Goal: Information Seeking & Learning: Check status

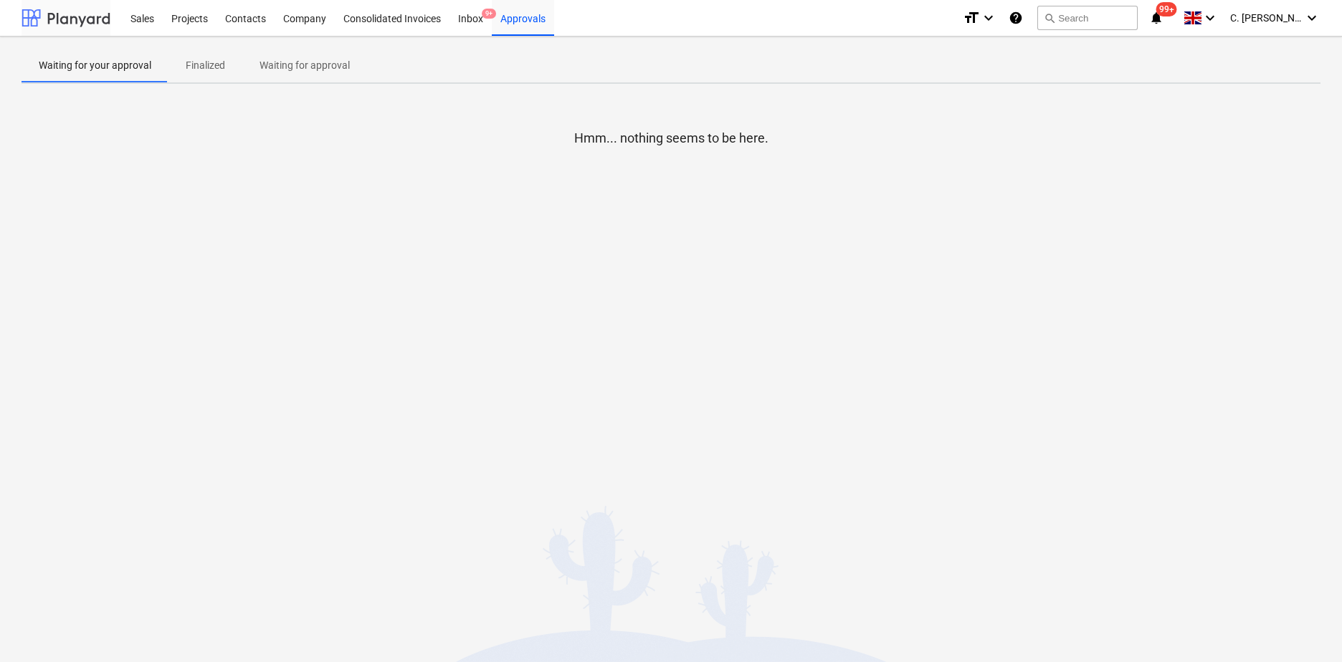
click at [46, 18] on div at bounding box center [66, 18] width 89 height 36
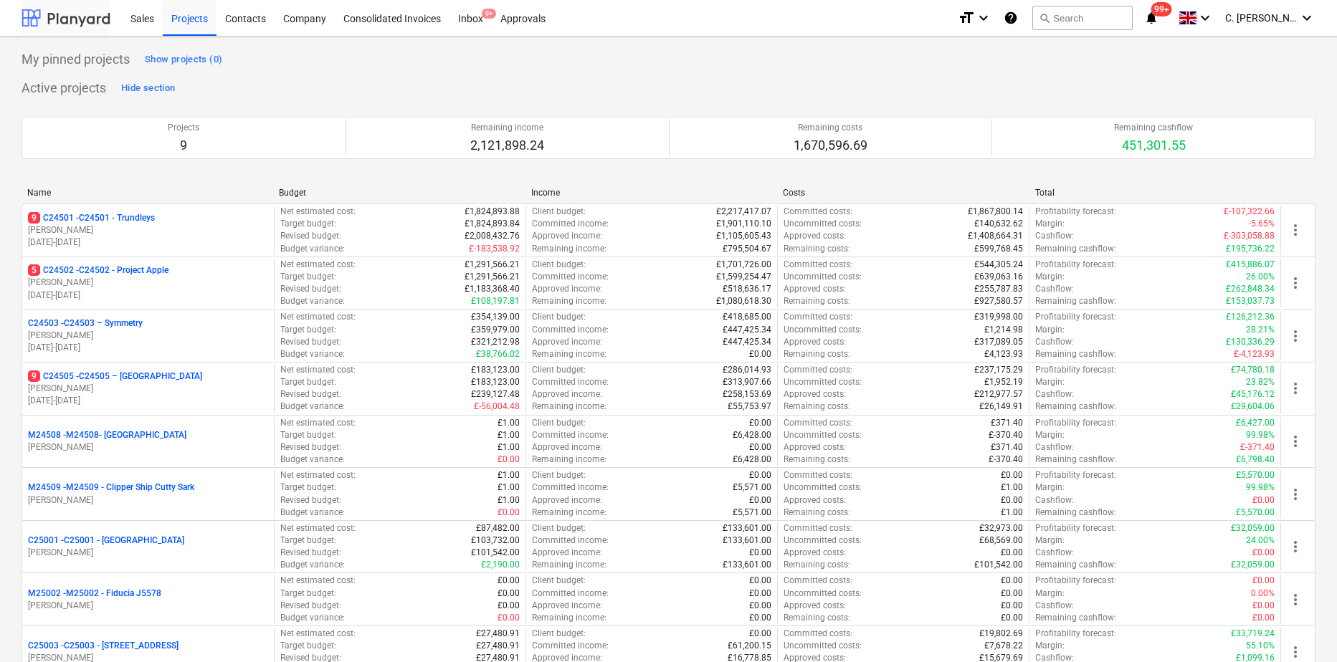
click at [88, 23] on div at bounding box center [66, 18] width 89 height 36
click at [242, 17] on div "Contacts" at bounding box center [245, 17] width 58 height 37
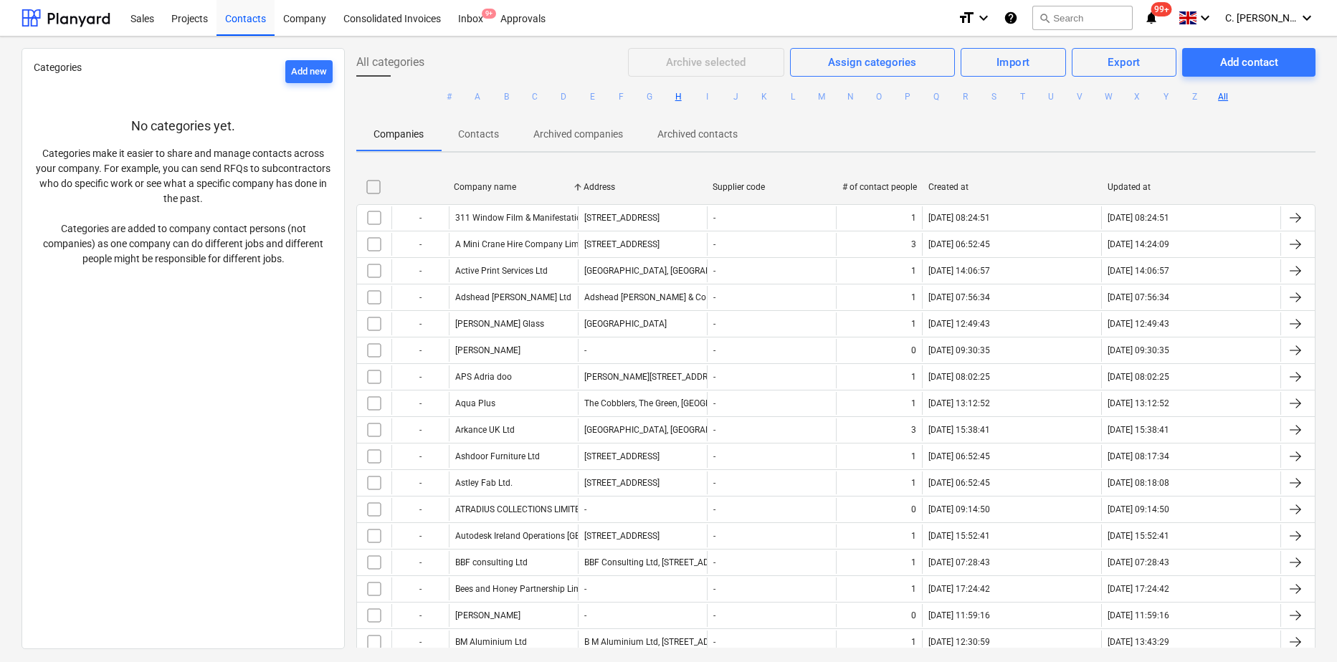
click at [681, 96] on button "H" at bounding box center [677, 96] width 17 height 17
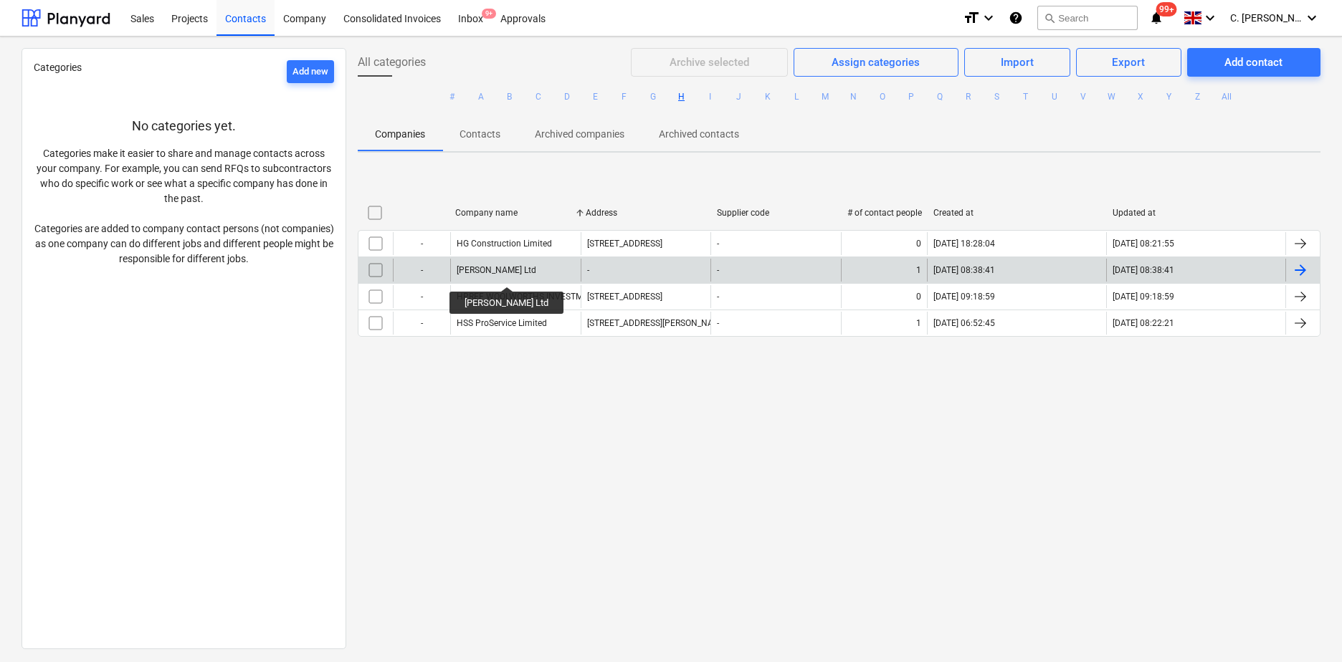
click at [482, 274] on div "[PERSON_NAME] Ltd" at bounding box center [497, 270] width 80 height 10
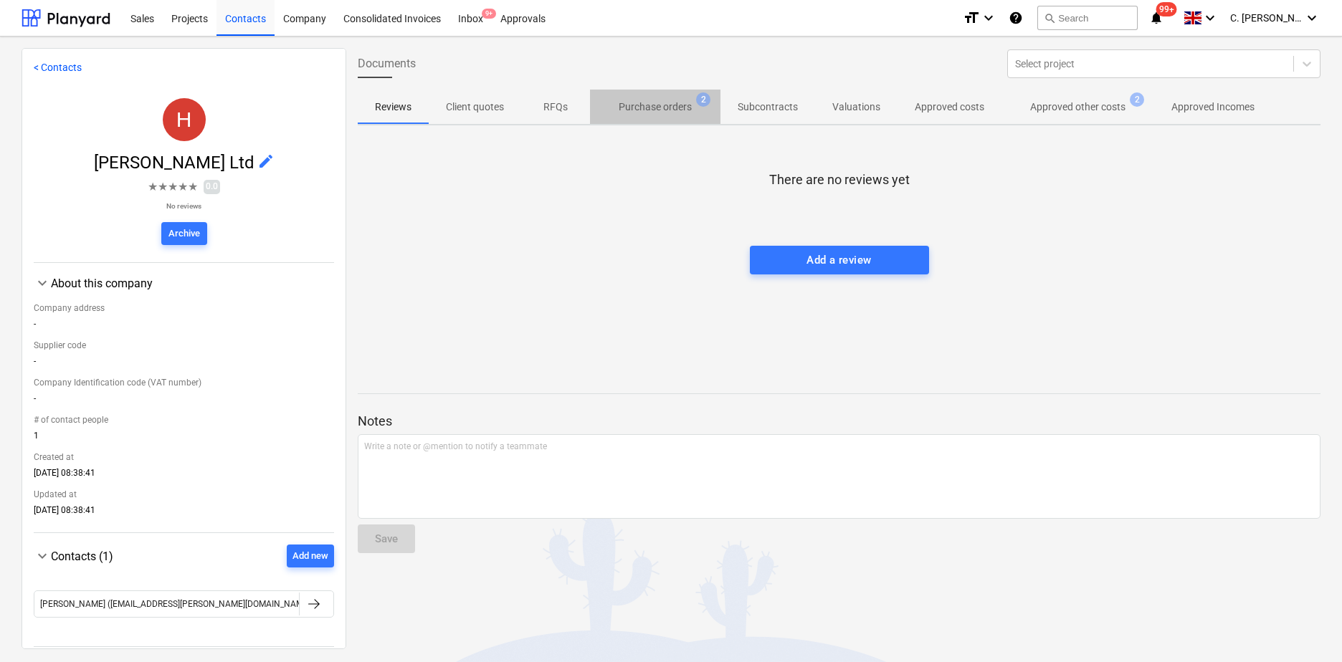
click at [677, 108] on p "Purchase orders" at bounding box center [655, 107] width 73 height 15
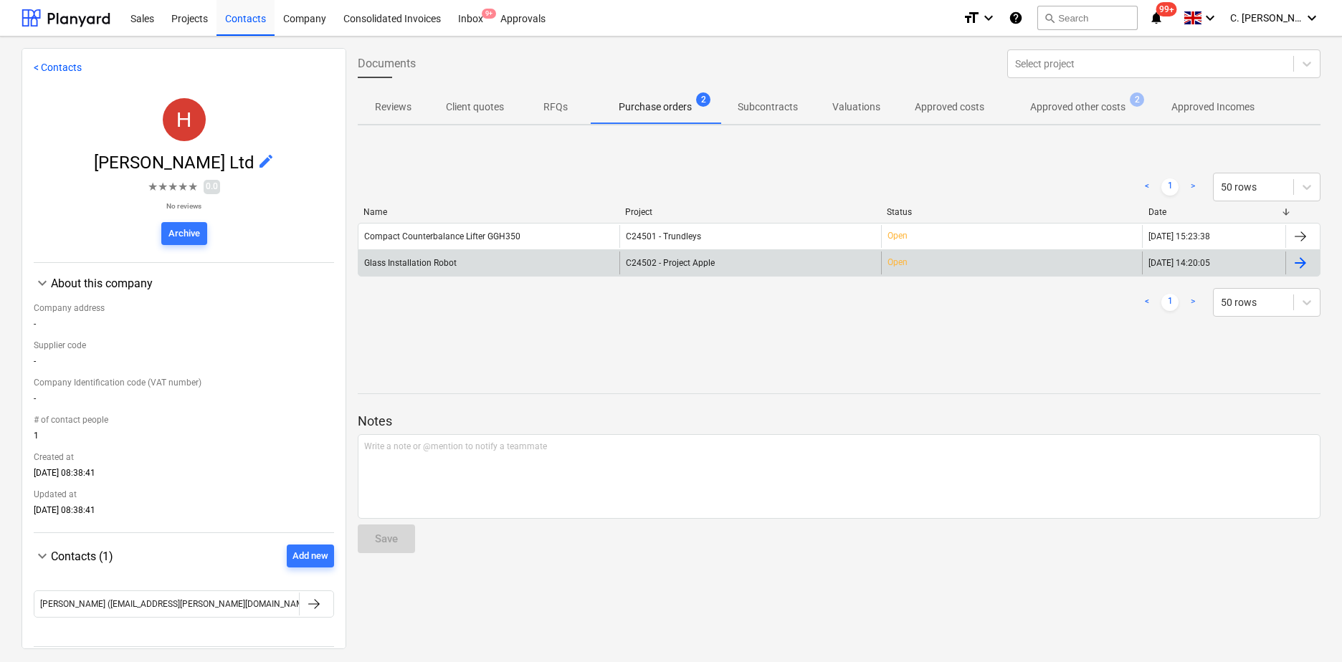
click at [466, 259] on div "Glass Installation Robot" at bounding box center [488, 263] width 261 height 23
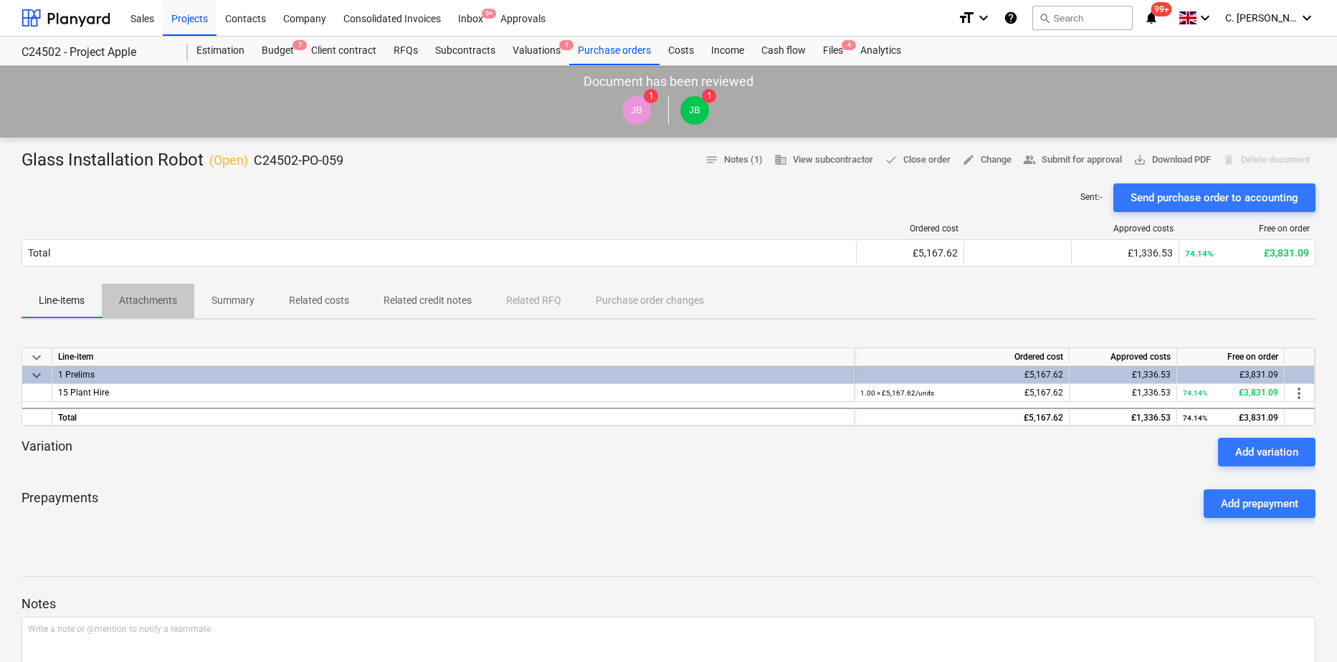
click at [157, 299] on p "Attachments" at bounding box center [148, 300] width 58 height 15
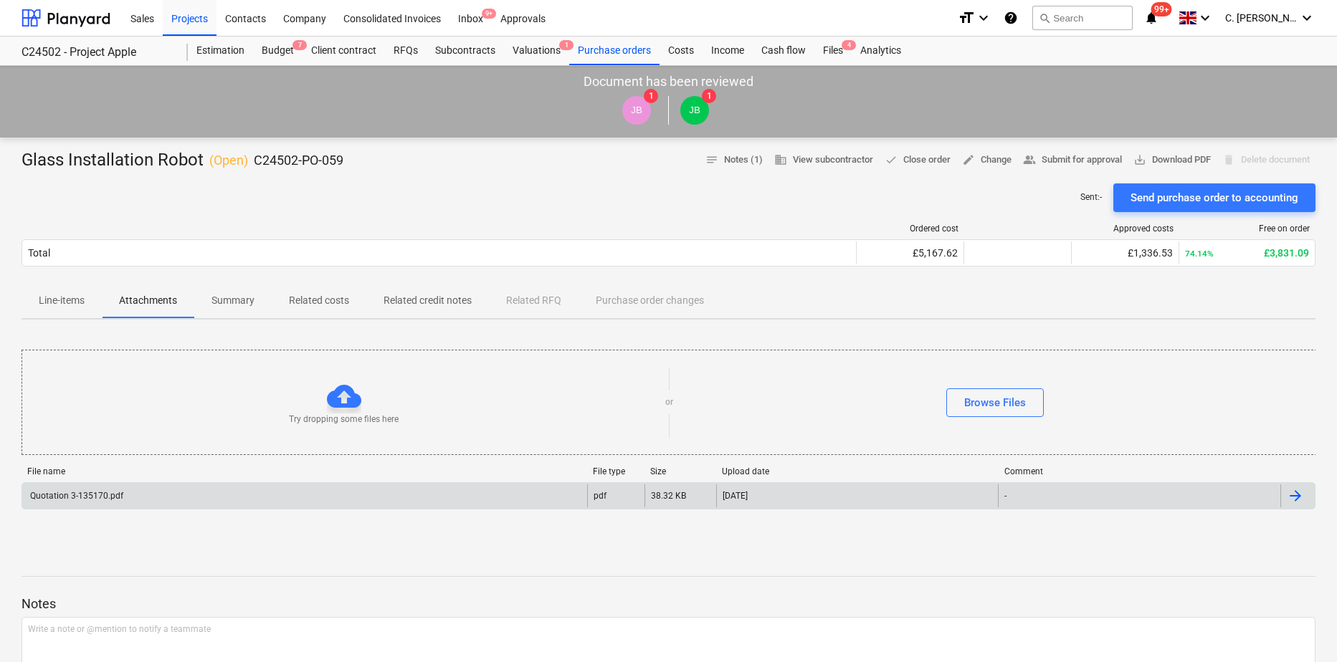
click at [82, 495] on div "Quotation 3-135170.pdf" at bounding box center [75, 496] width 95 height 10
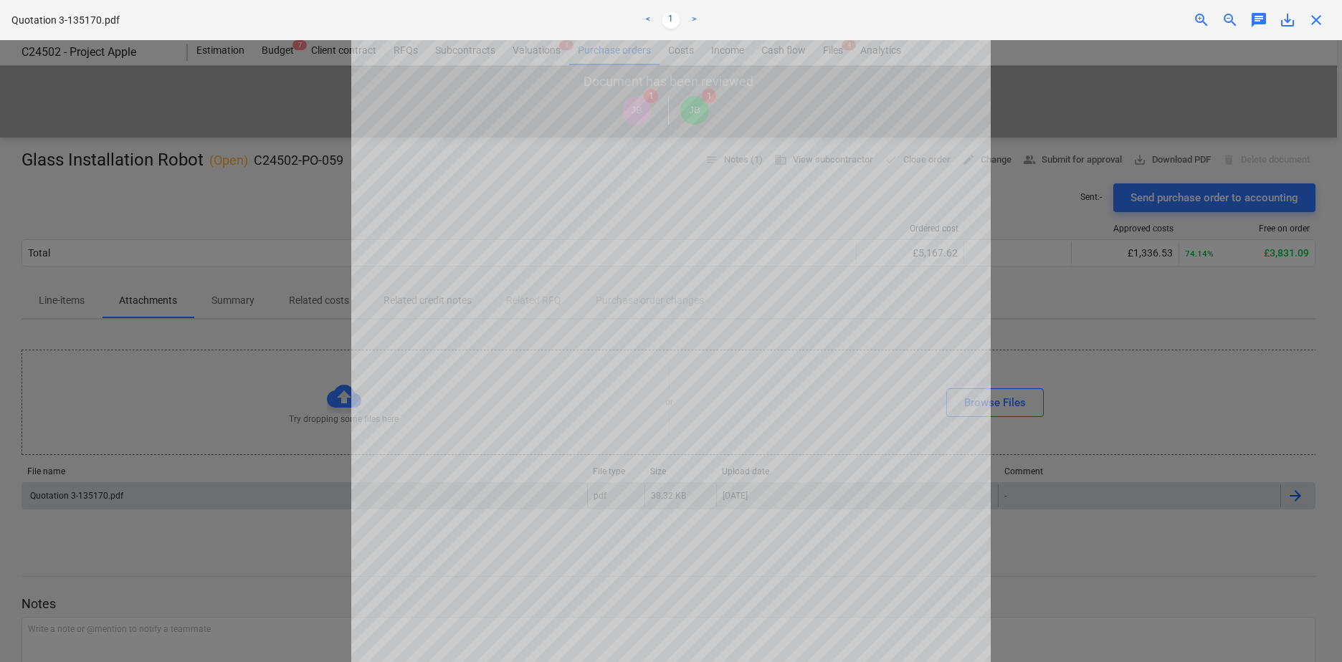
click at [1058, 515] on div at bounding box center [671, 351] width 1342 height 622
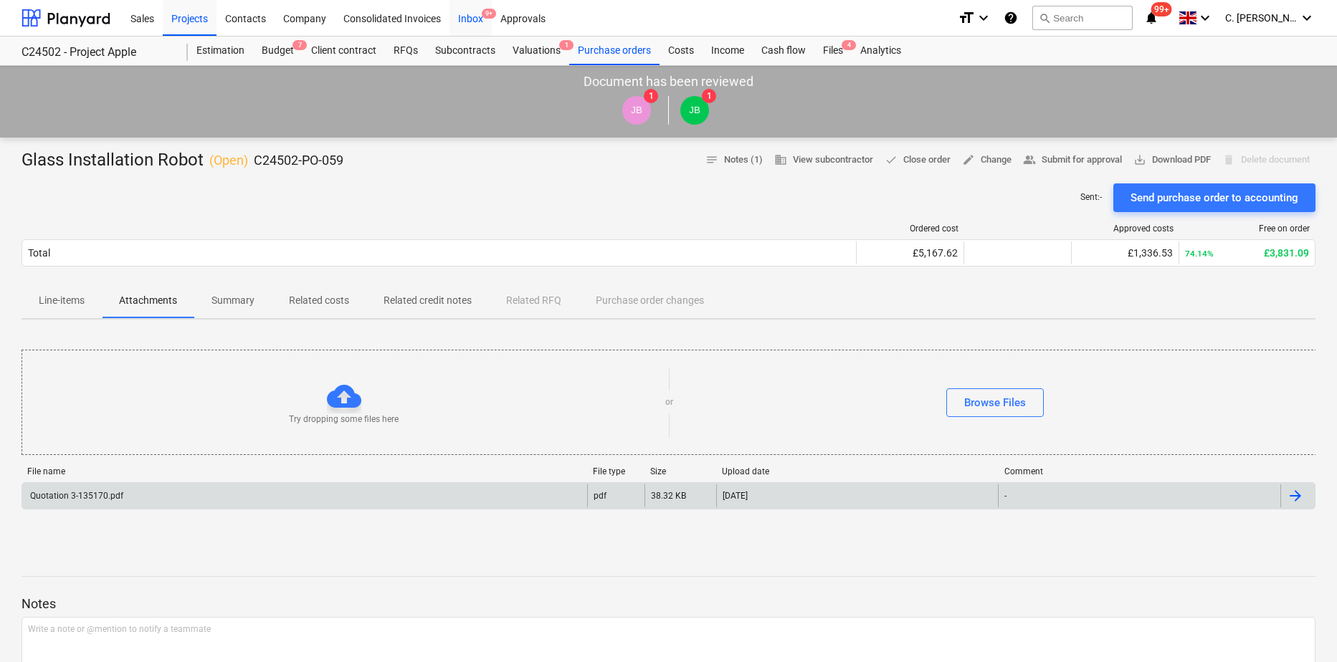
click at [472, 18] on div "Inbox 9+" at bounding box center [470, 17] width 42 height 37
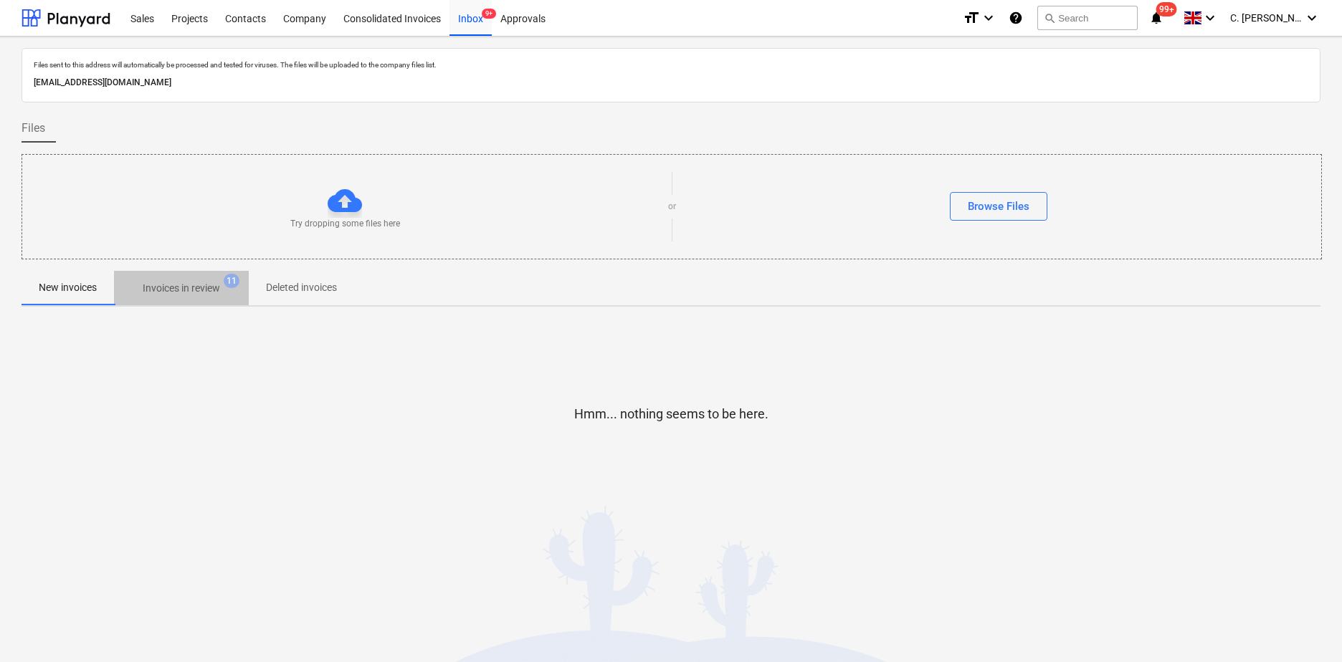
click at [206, 289] on p "Invoices in review" at bounding box center [181, 288] width 77 height 15
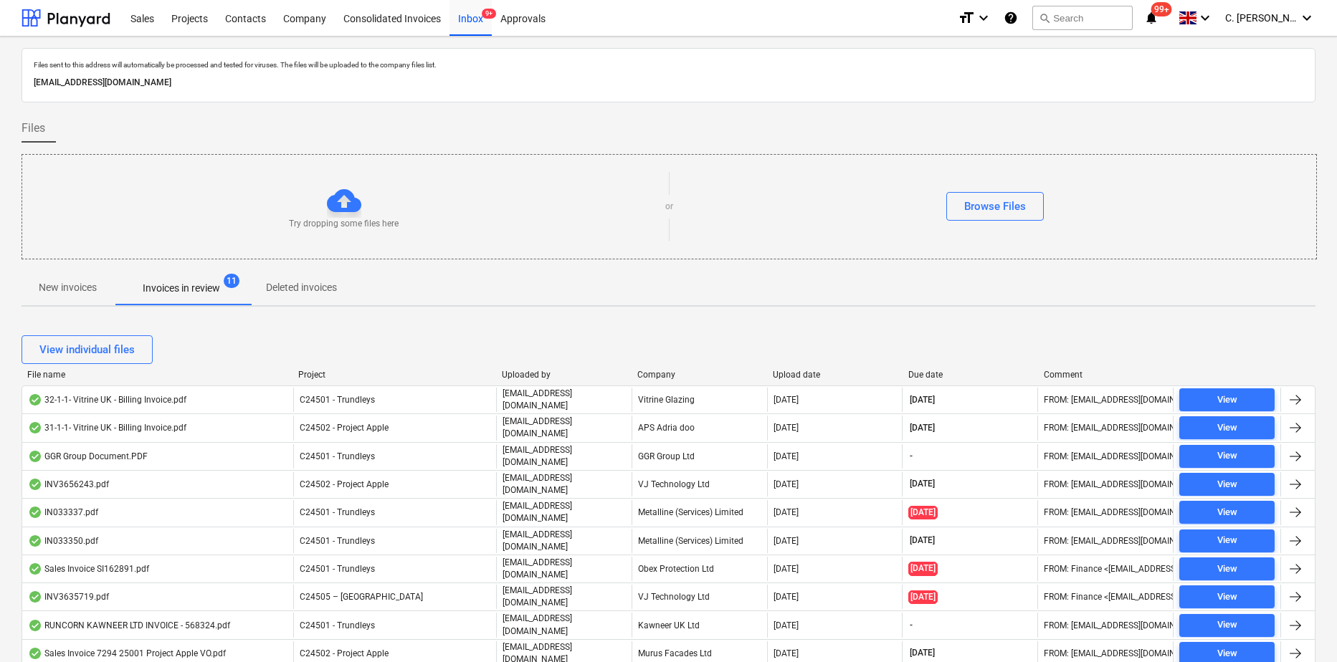
click at [669, 373] on div "Company" at bounding box center [699, 375] width 124 height 10
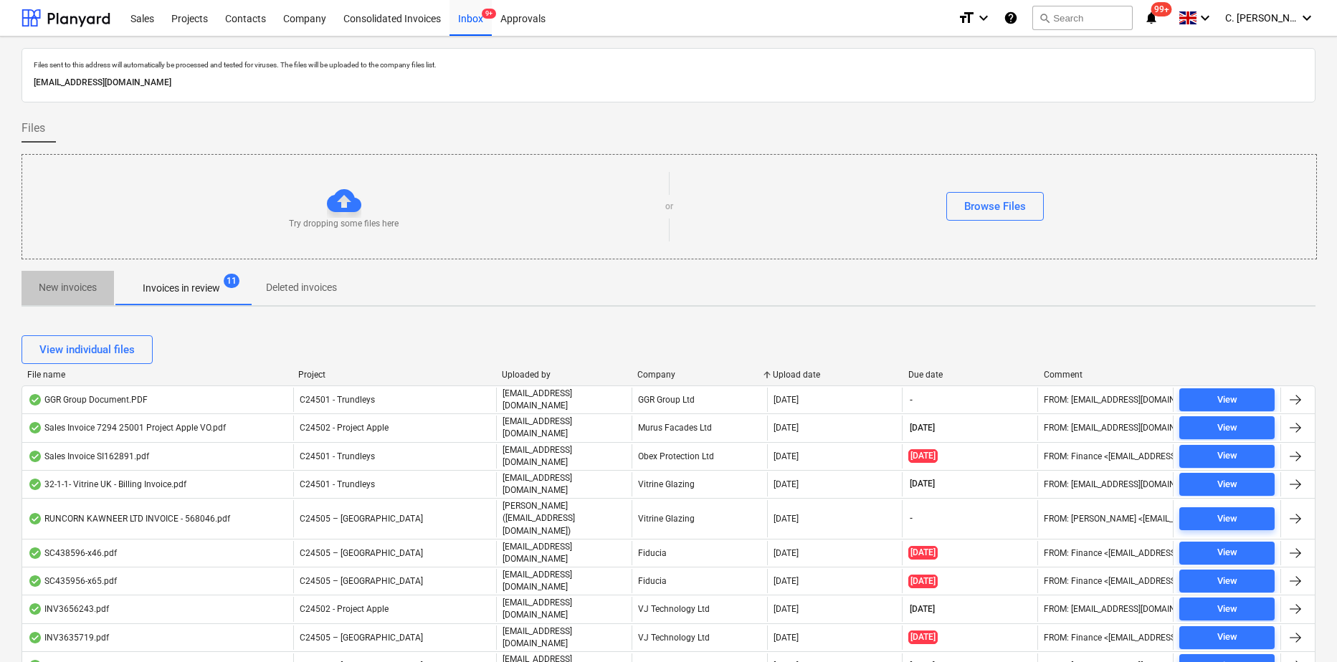
click at [84, 287] on p "New invoices" at bounding box center [68, 287] width 58 height 15
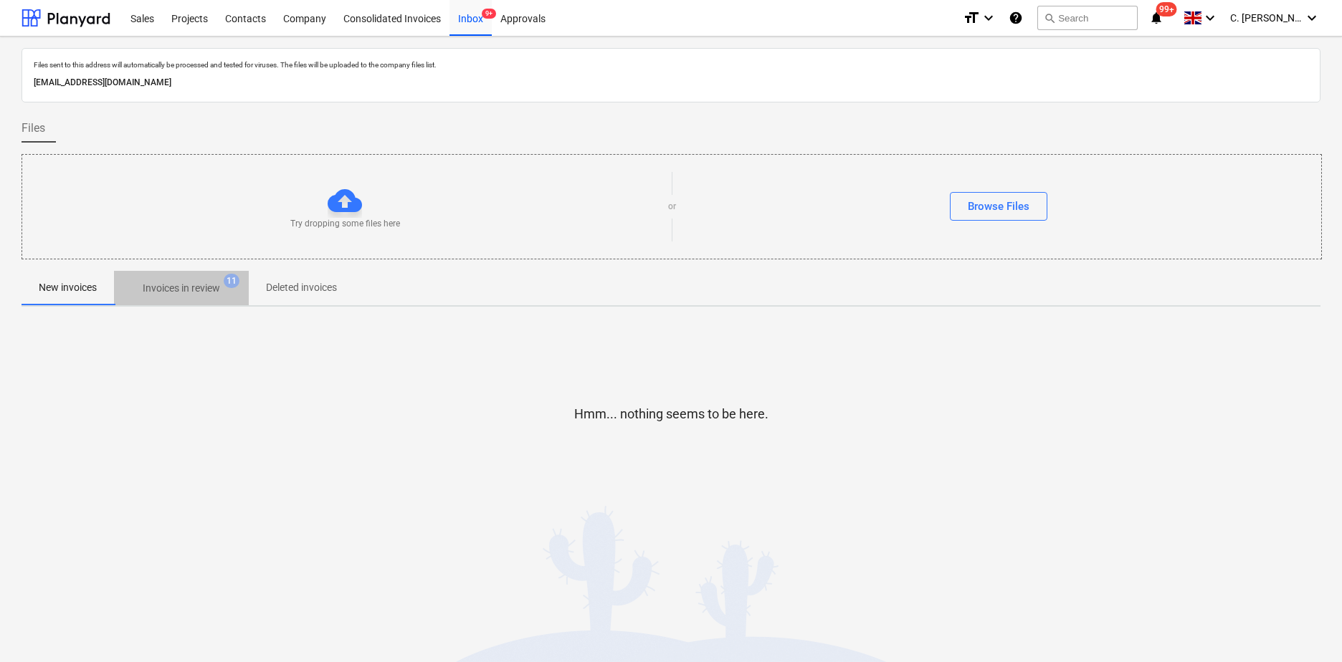
click at [185, 287] on p "Invoices in review" at bounding box center [181, 288] width 77 height 15
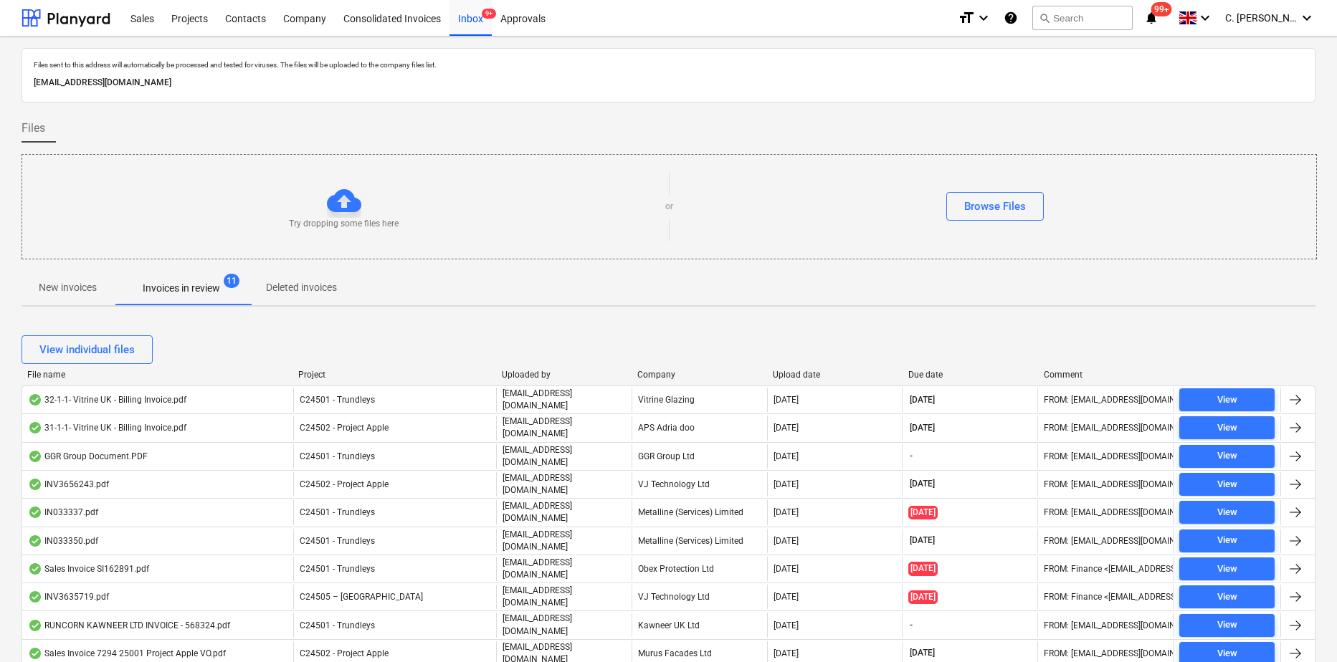
click at [656, 375] on div "Company" at bounding box center [699, 375] width 124 height 10
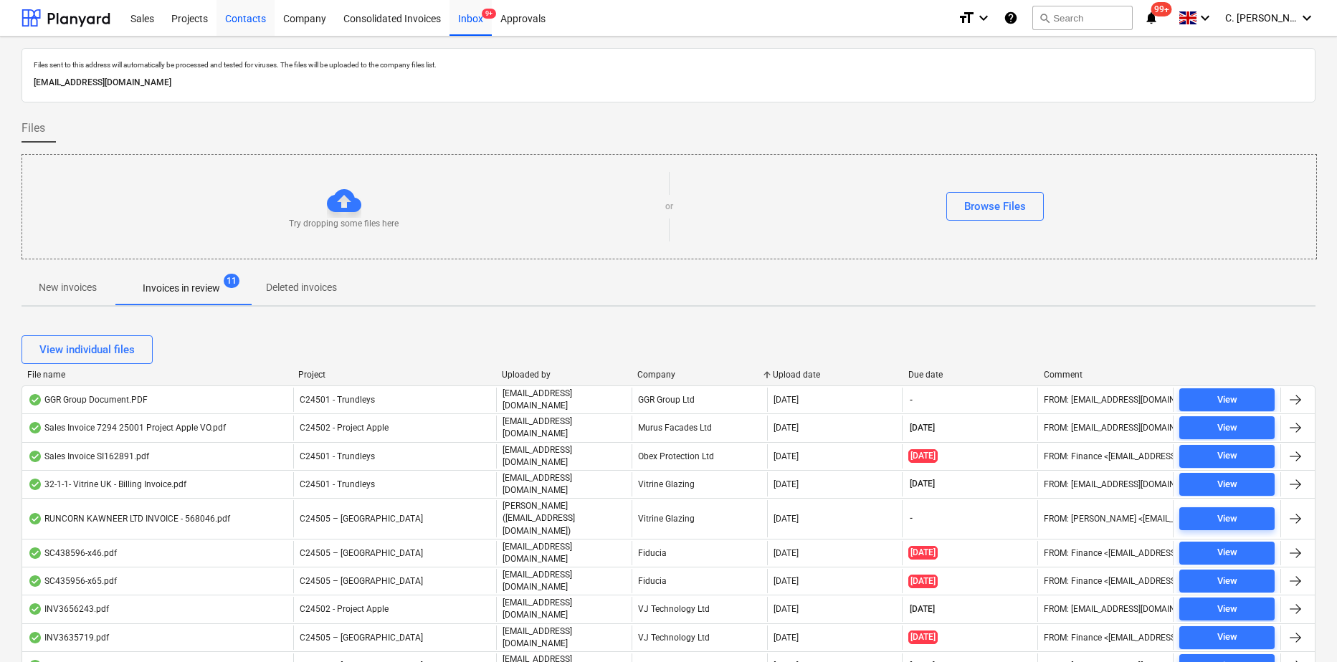
click at [252, 19] on div "Contacts" at bounding box center [245, 17] width 58 height 37
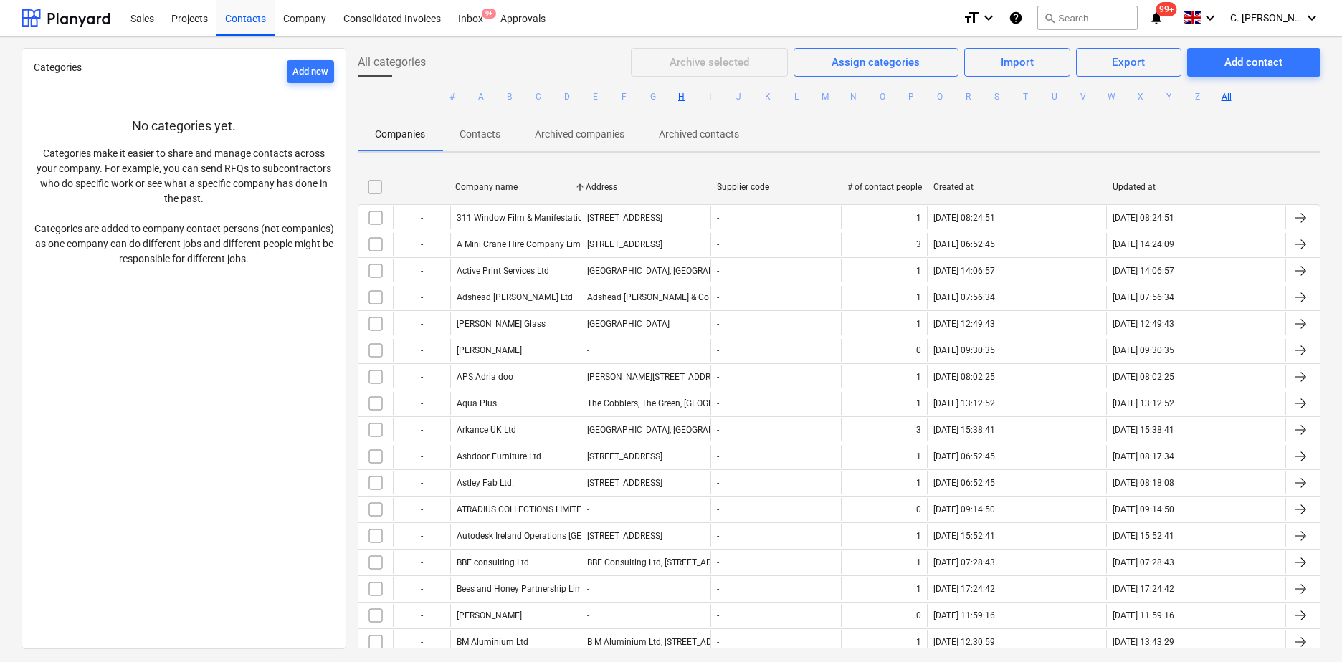
click at [677, 97] on button "H" at bounding box center [681, 96] width 17 height 17
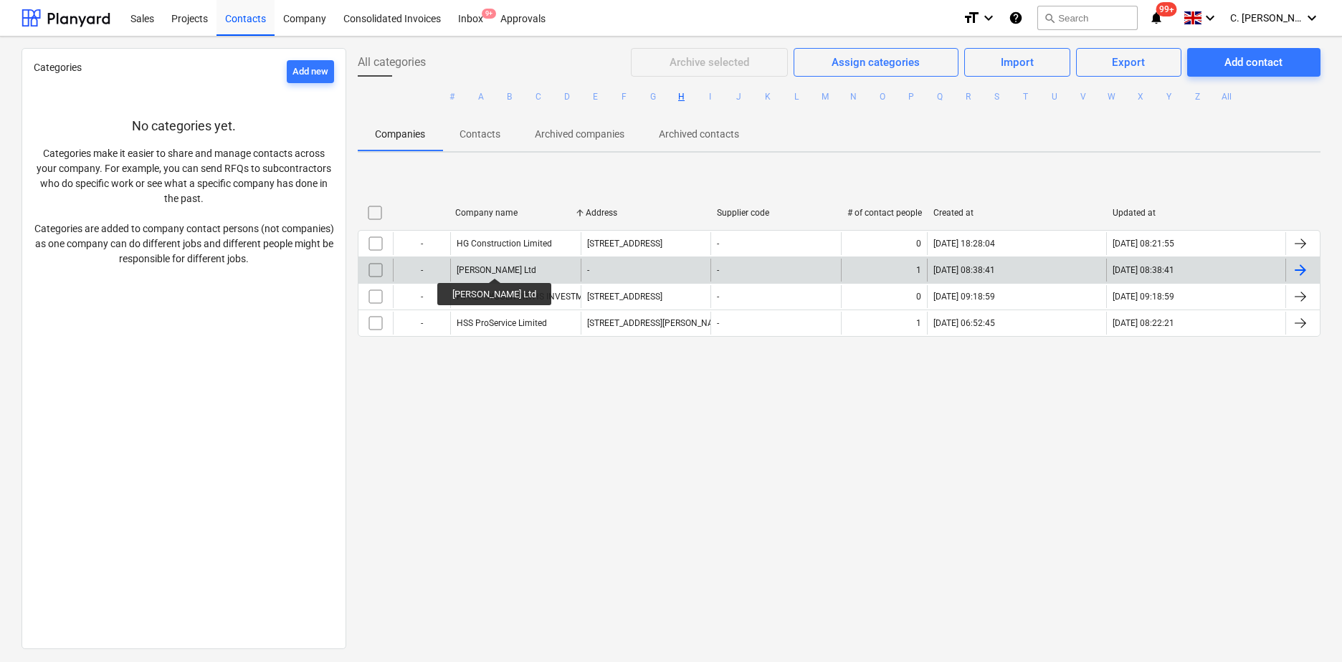
click at [469, 265] on div "[PERSON_NAME] Ltd" at bounding box center [497, 270] width 80 height 10
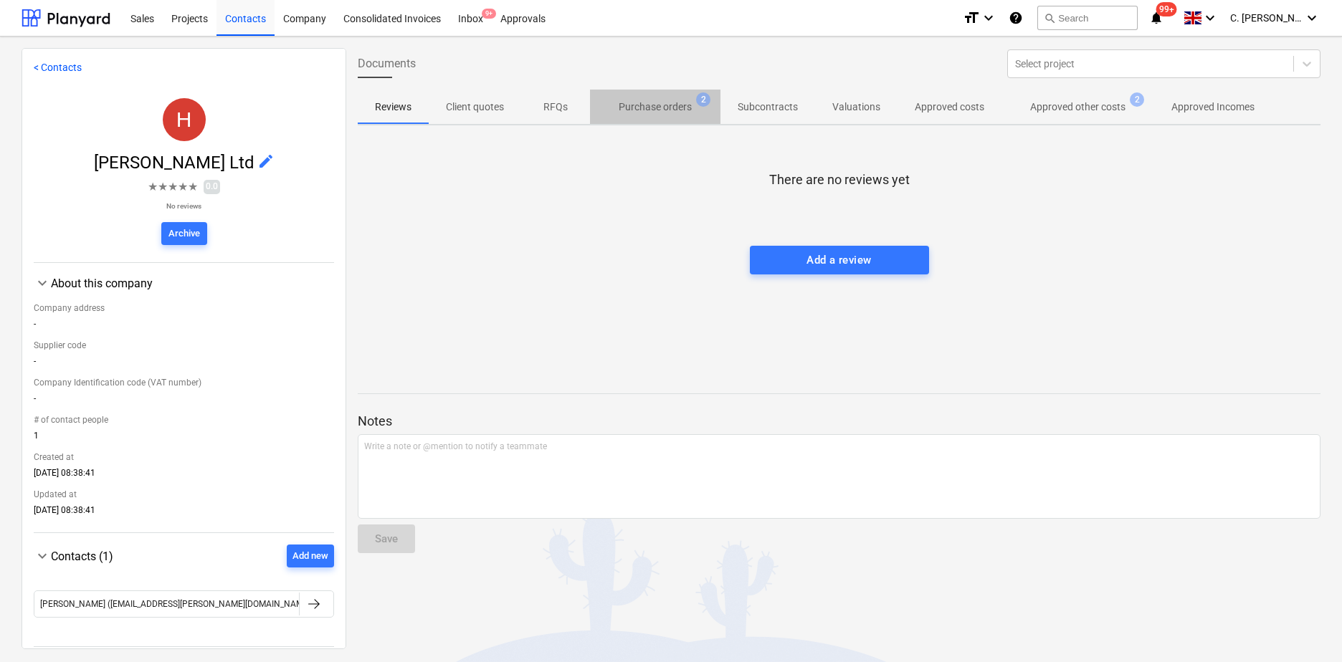
click at [682, 112] on p "Purchase orders" at bounding box center [655, 107] width 73 height 15
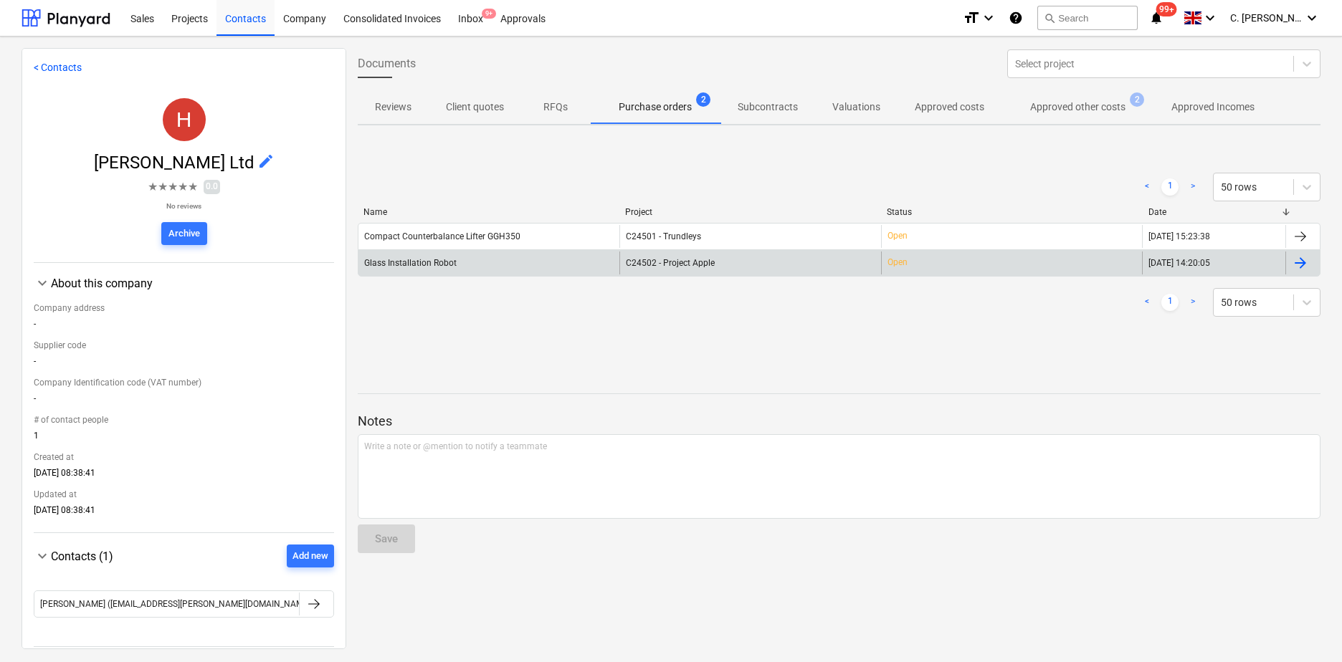
click at [444, 259] on div "Glass Installation Robot" at bounding box center [410, 263] width 92 height 10
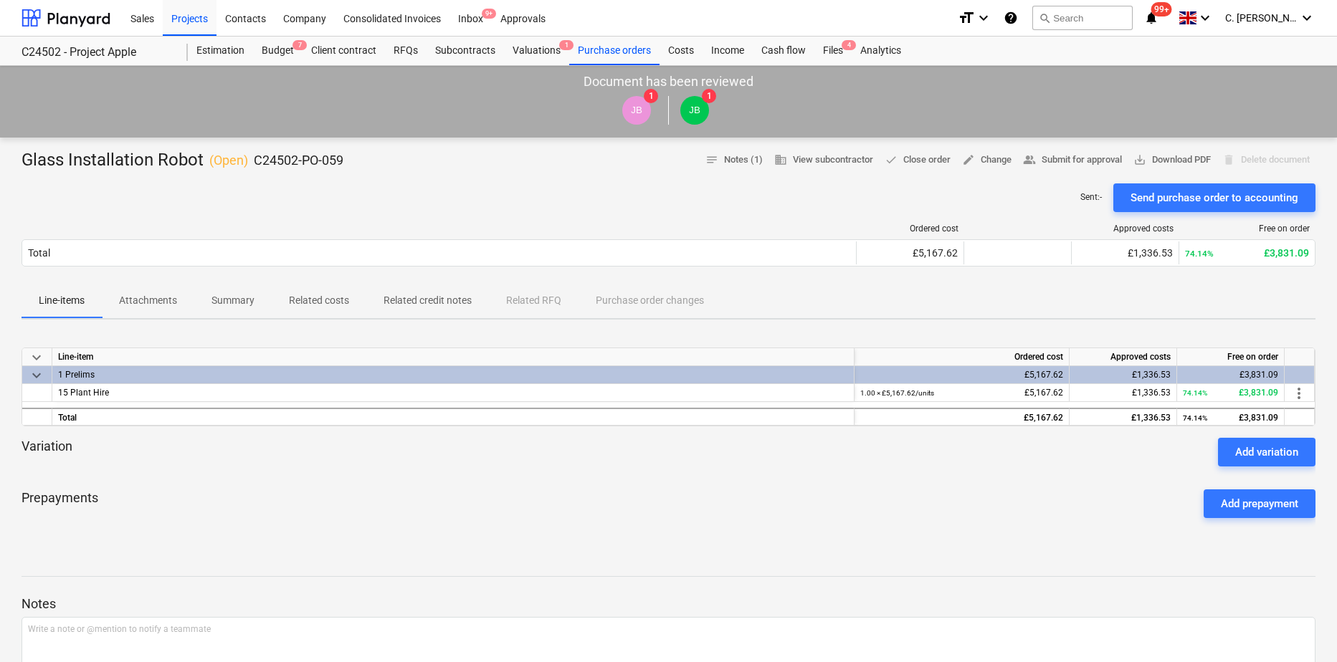
click at [159, 302] on p "Attachments" at bounding box center [148, 300] width 58 height 15
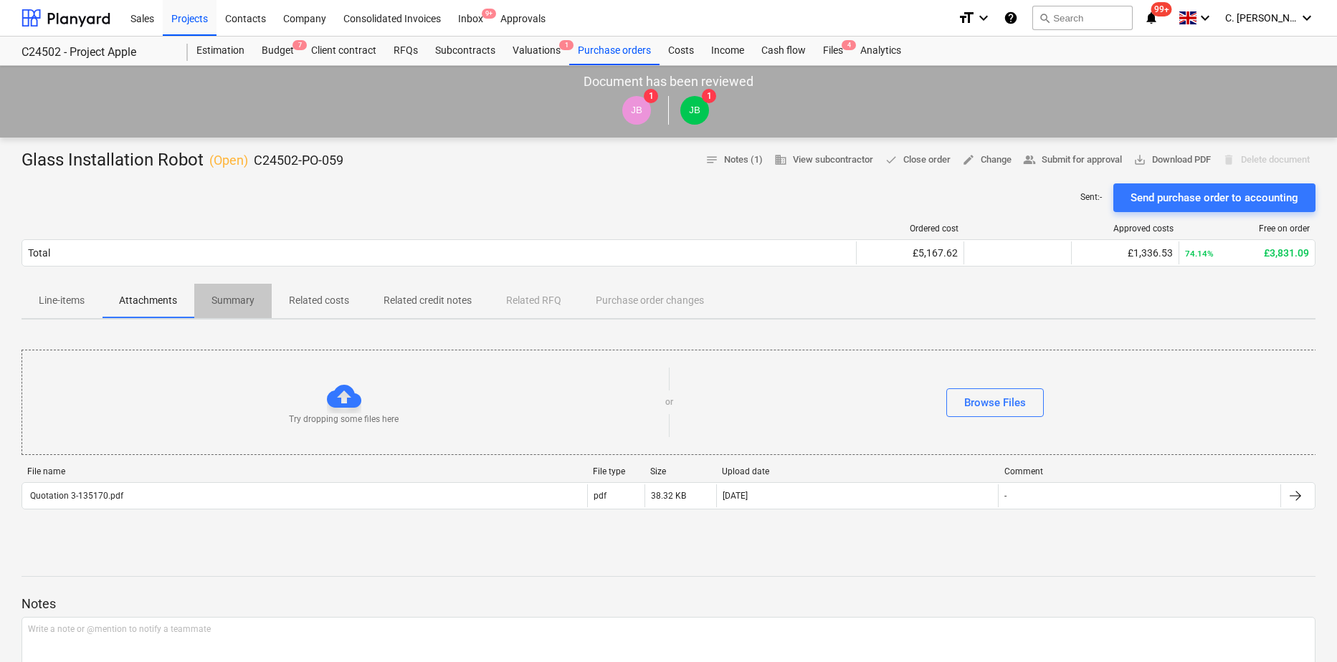
click at [244, 302] on p "Summary" at bounding box center [232, 300] width 43 height 15
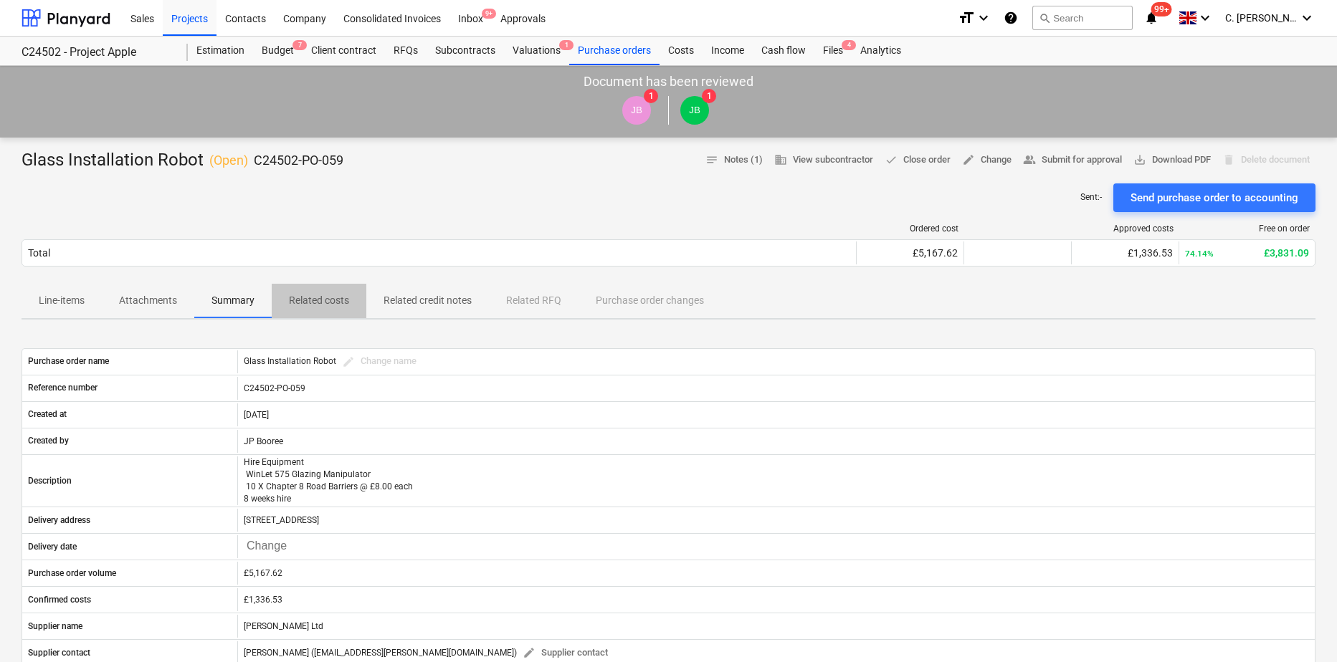
click at [325, 302] on p "Related costs" at bounding box center [319, 300] width 60 height 15
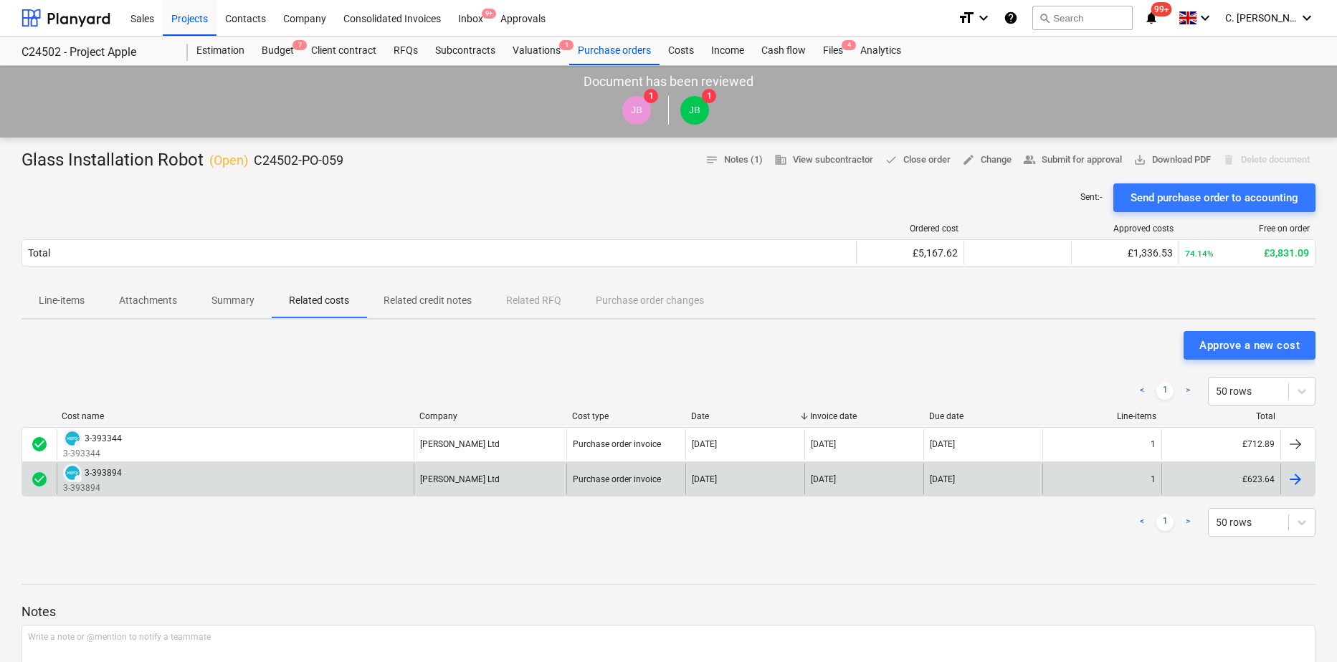
click at [104, 482] on div "DRAFT 3-393894 3-393894" at bounding box center [92, 479] width 59 height 31
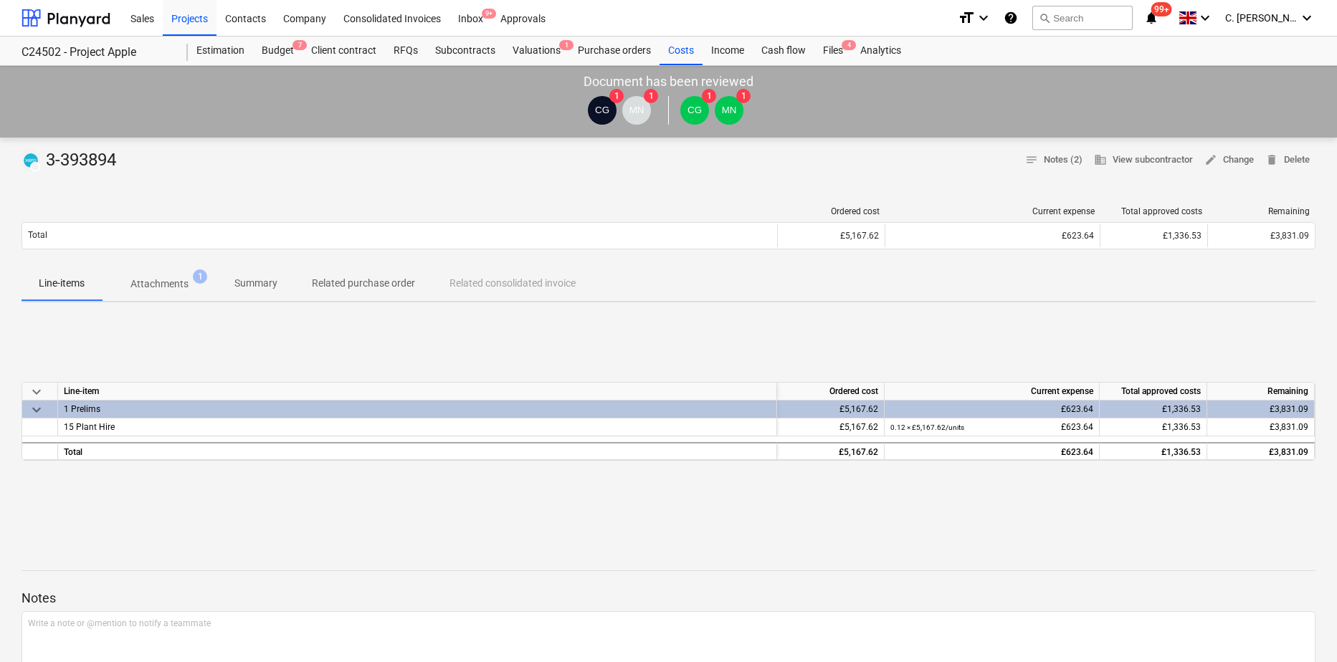
click at [173, 289] on p "Attachments" at bounding box center [159, 284] width 58 height 15
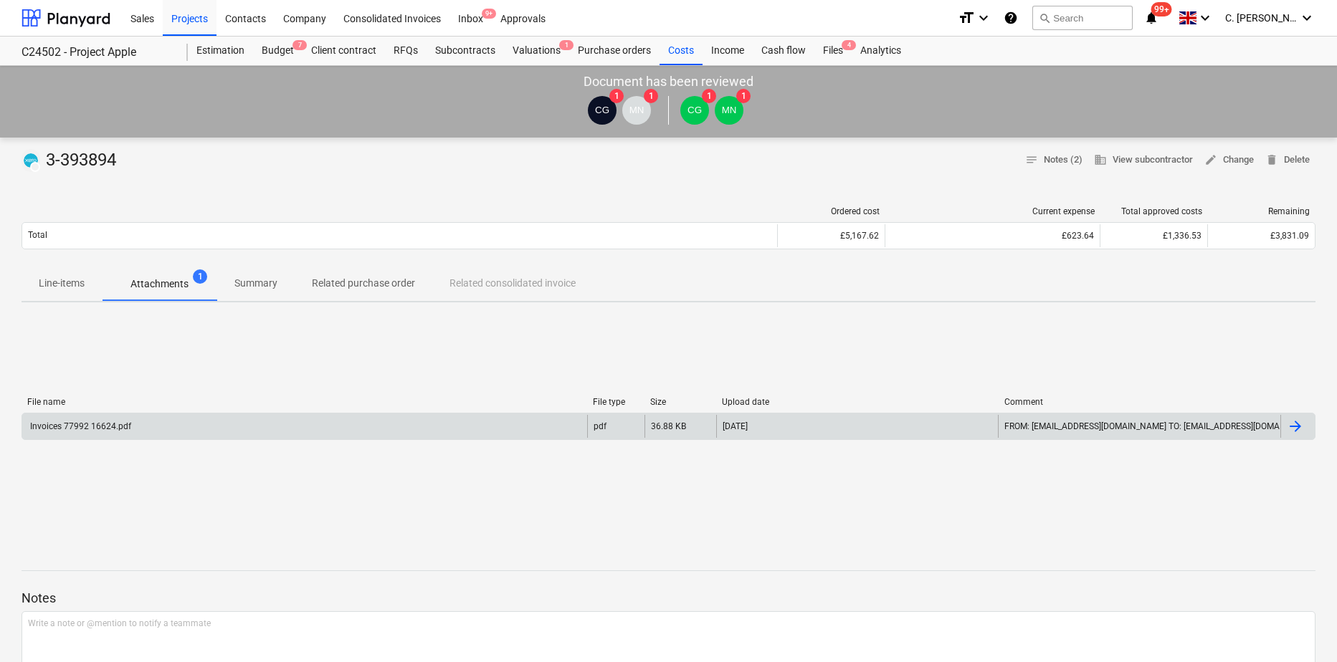
click at [96, 429] on div "Invoices 77992 16624.pdf" at bounding box center [79, 426] width 103 height 10
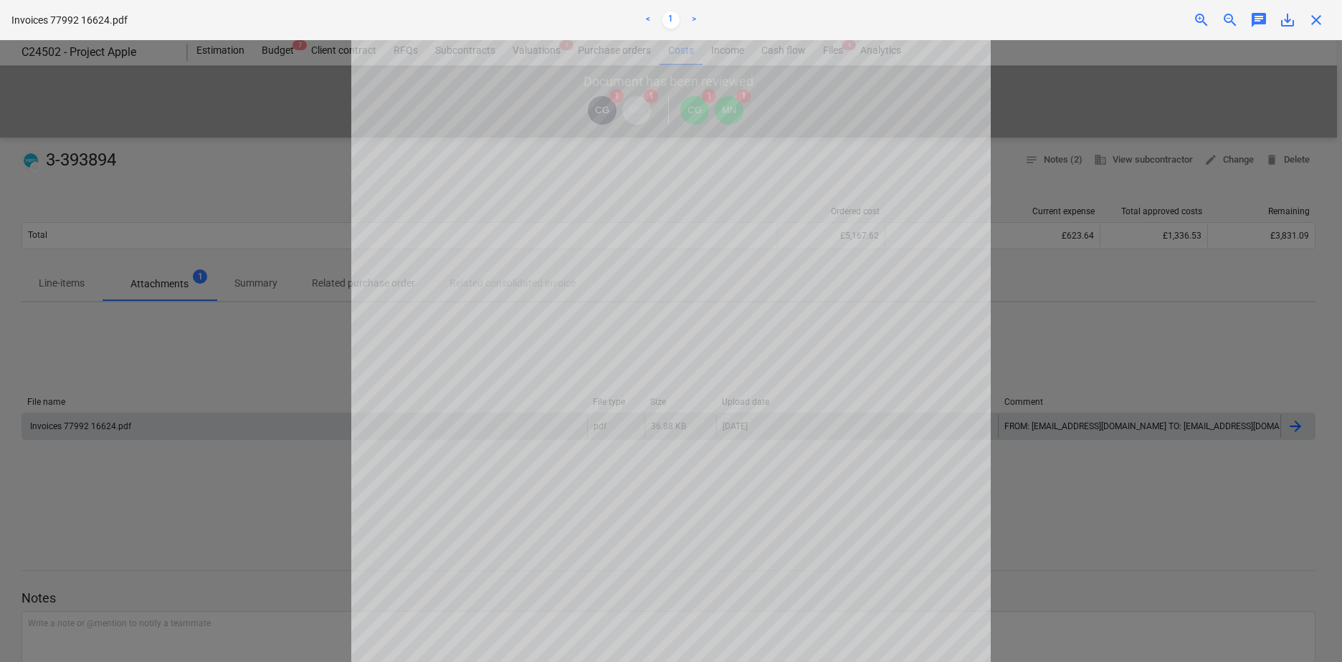
click at [1321, 27] on span "close" at bounding box center [1315, 19] width 17 height 17
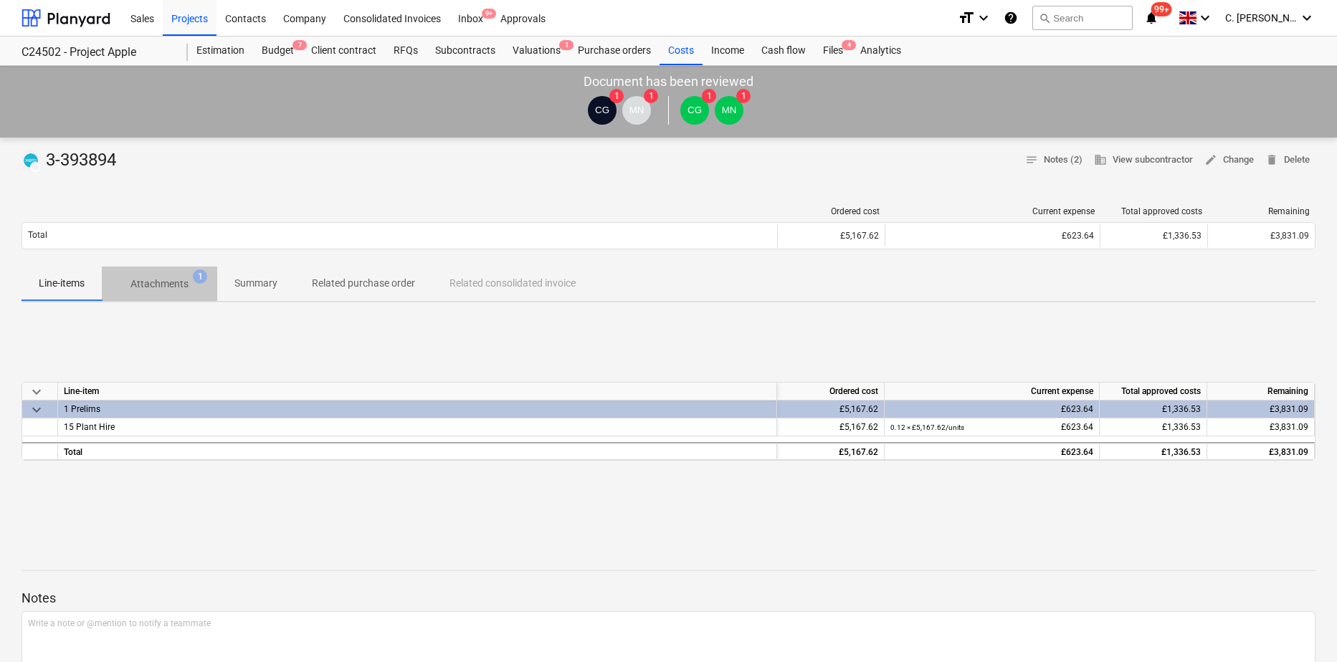
click at [151, 282] on p "Attachments" at bounding box center [159, 284] width 58 height 15
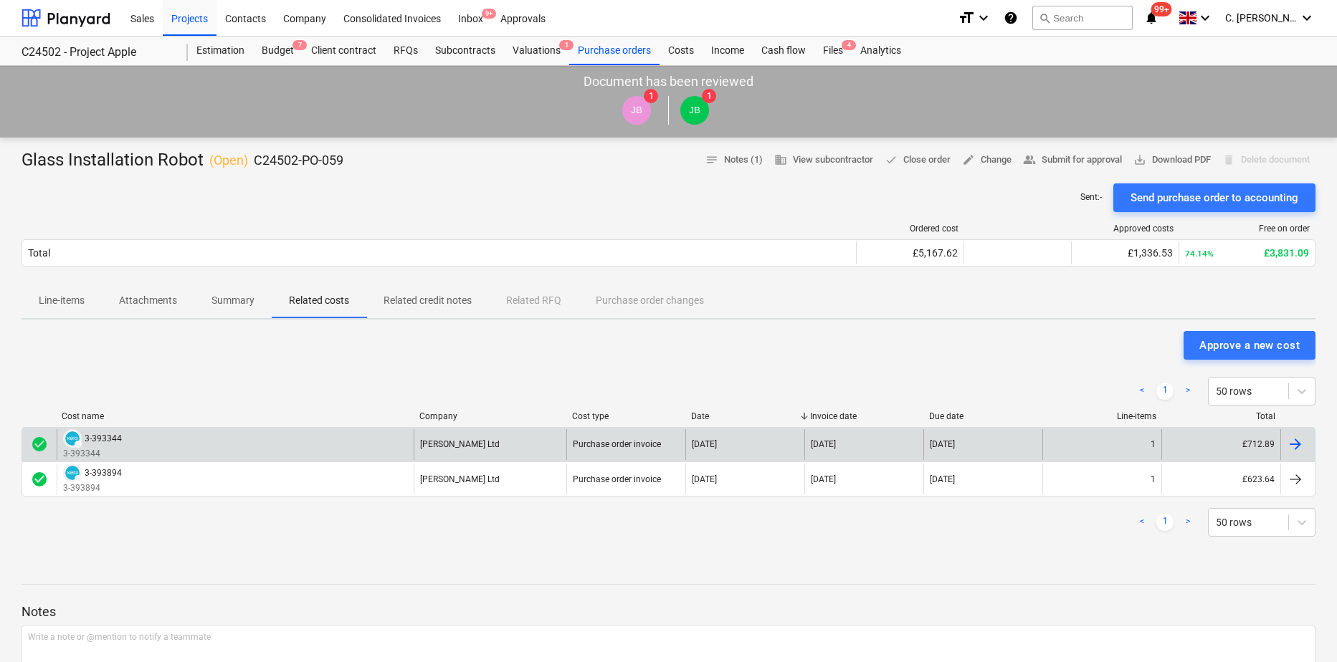
click at [109, 439] on div "3-393344" at bounding box center [103, 439] width 37 height 10
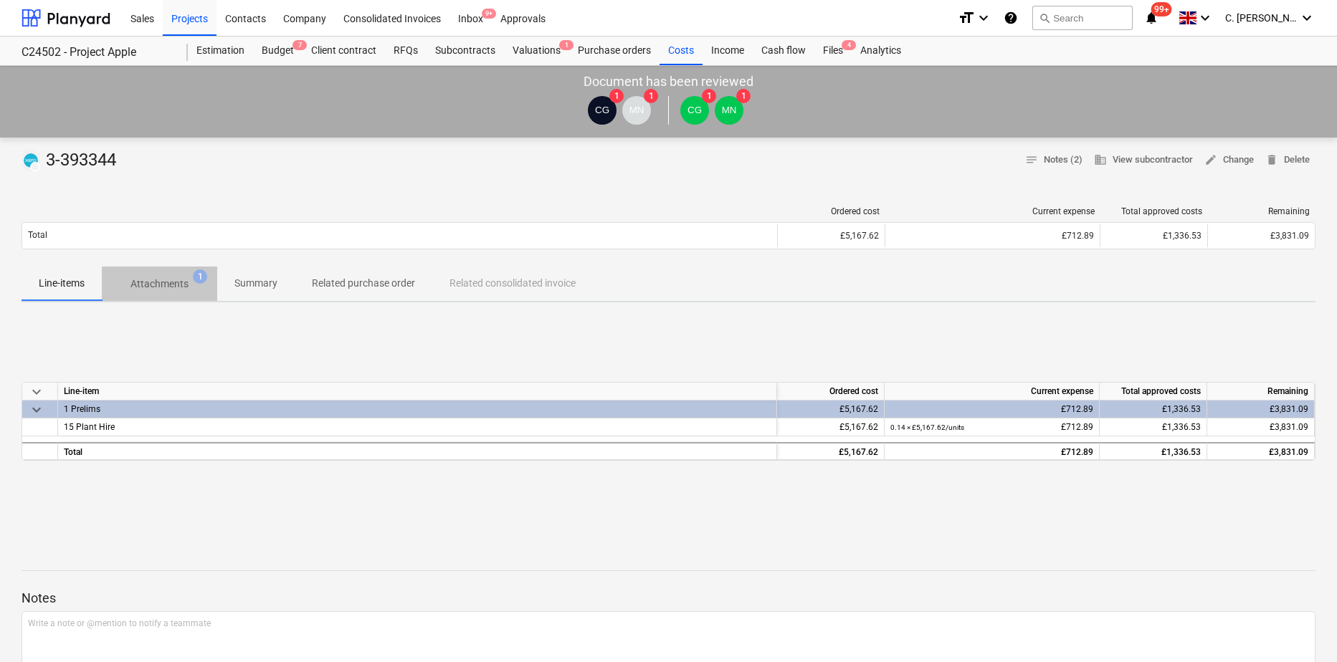
click at [184, 282] on p "Attachments" at bounding box center [159, 284] width 58 height 15
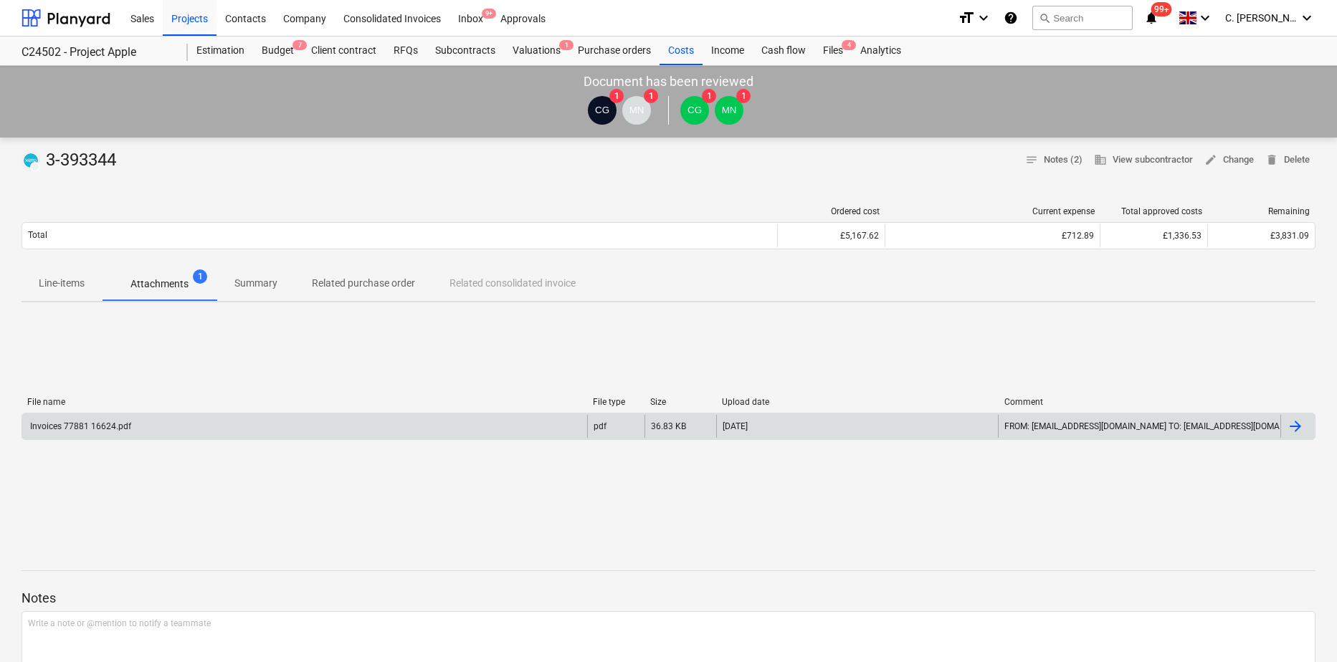
click at [92, 426] on div "Invoices 77881 16624.pdf" at bounding box center [79, 426] width 103 height 10
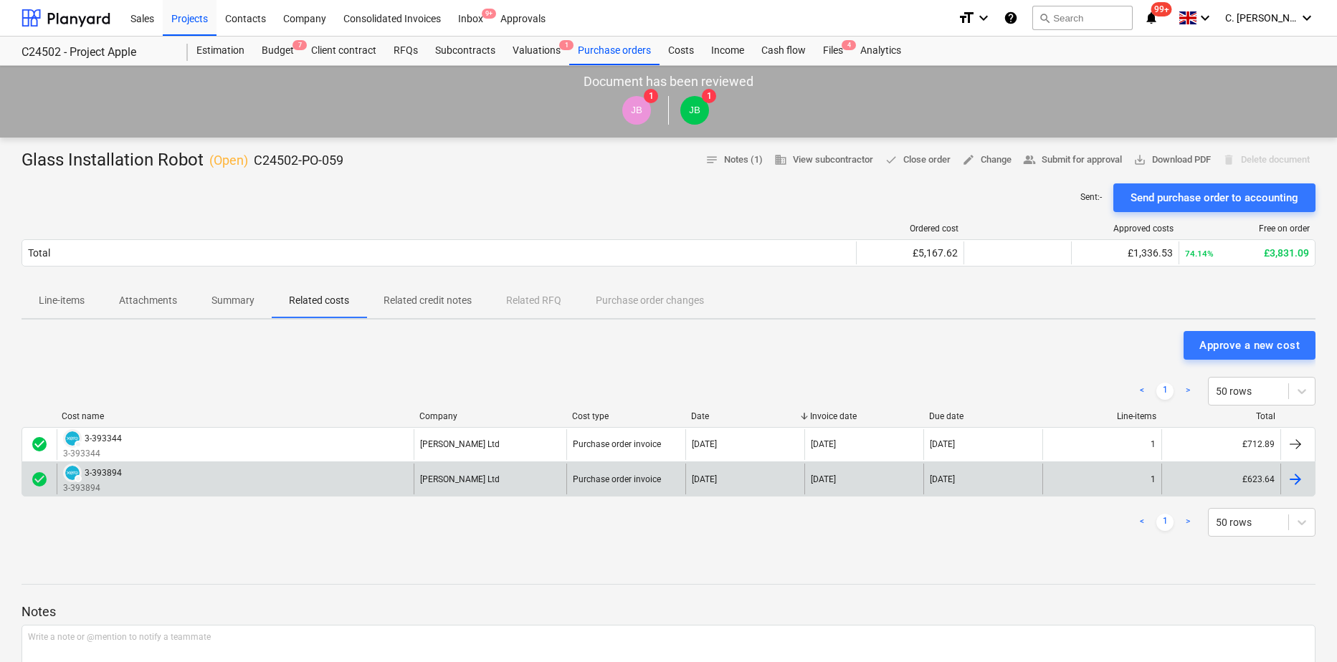
click at [109, 474] on div "3-393894" at bounding box center [103, 473] width 37 height 10
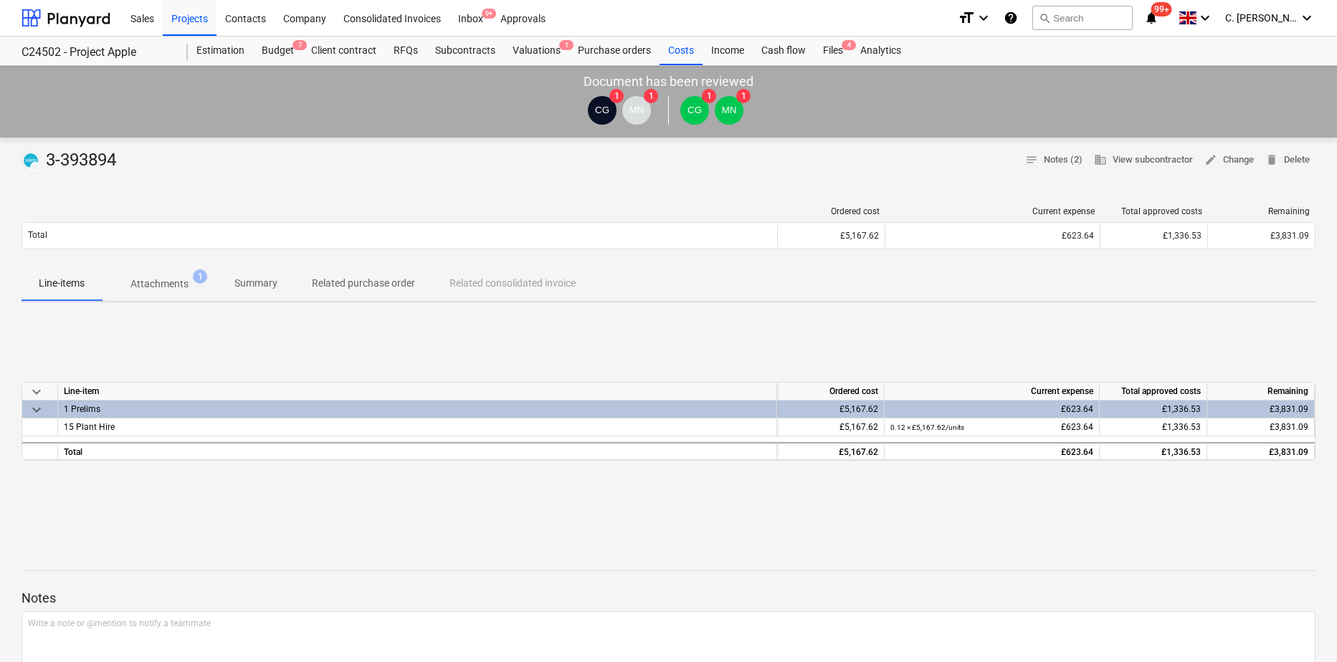
click at [186, 281] on p "Attachments" at bounding box center [159, 284] width 58 height 15
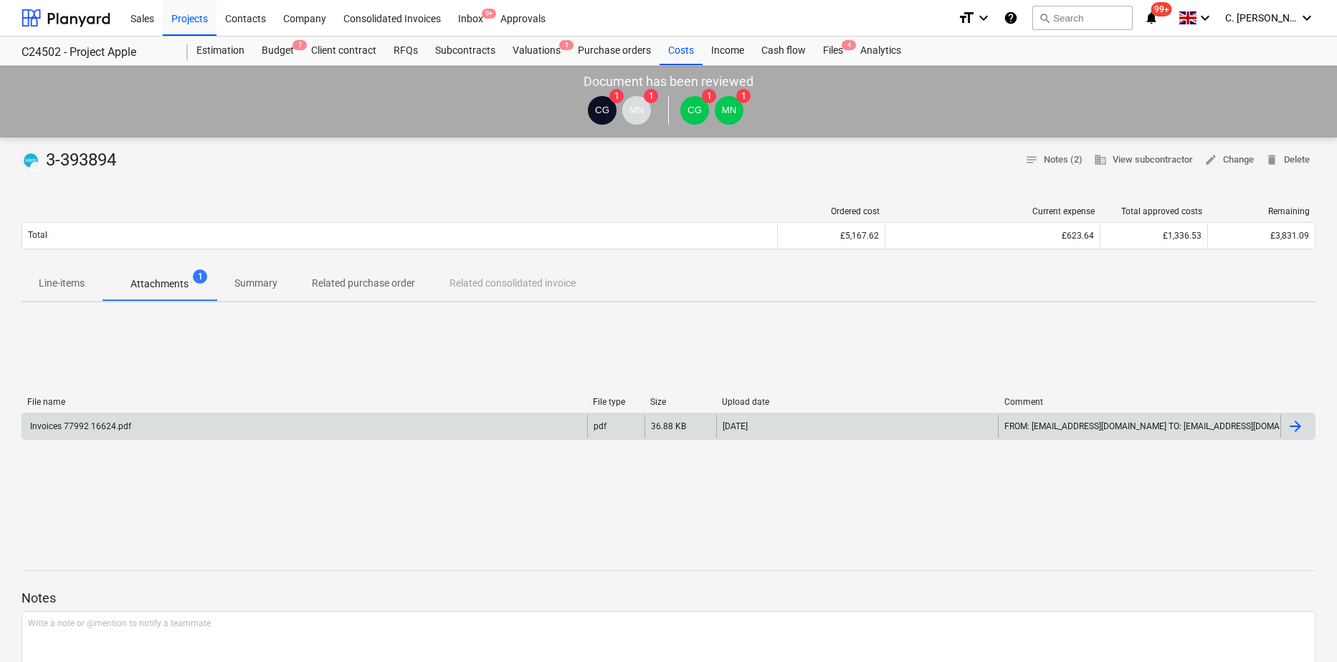
click at [111, 428] on div "Invoices 77992 16624.pdf" at bounding box center [79, 426] width 103 height 10
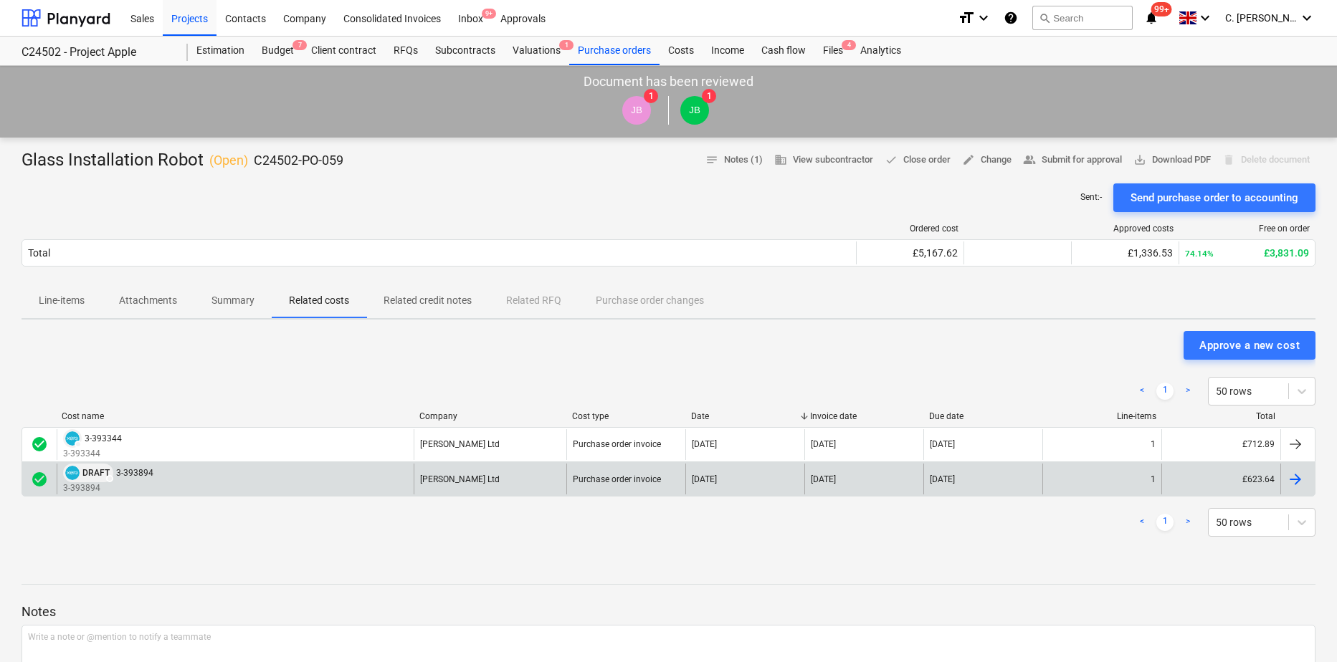
click at [77, 473] on img at bounding box center [72, 473] width 14 height 14
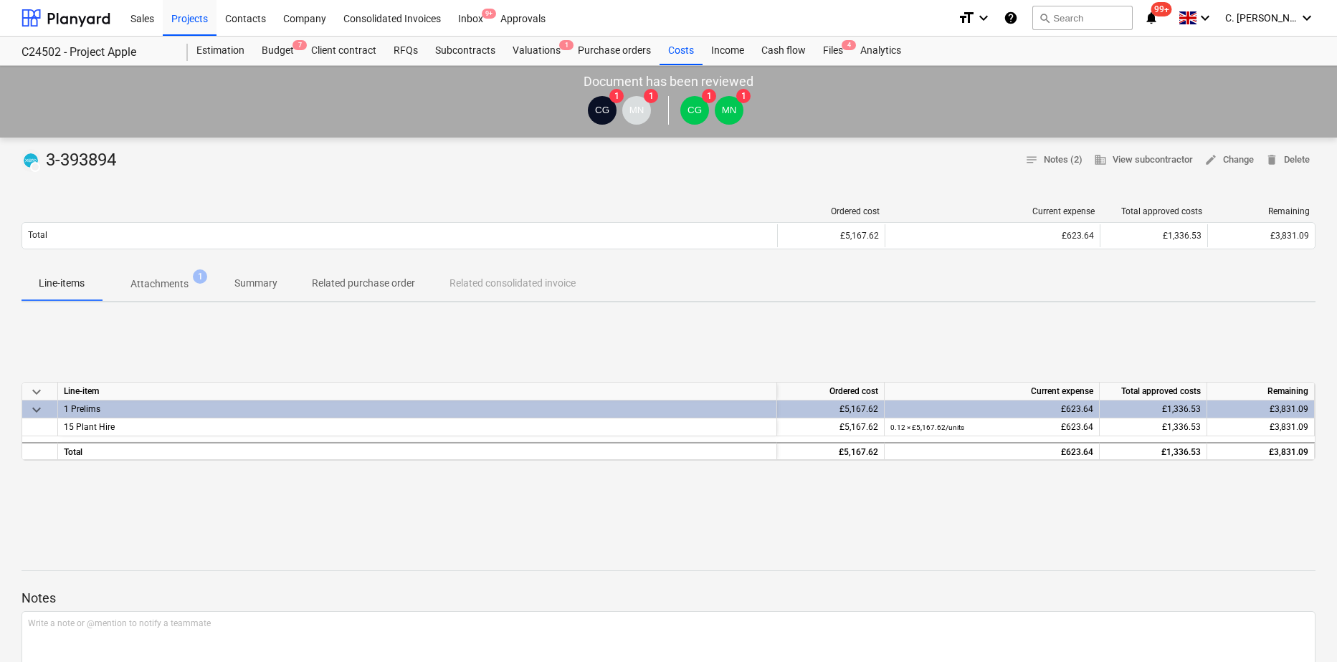
click at [180, 290] on p "Attachments" at bounding box center [159, 284] width 58 height 15
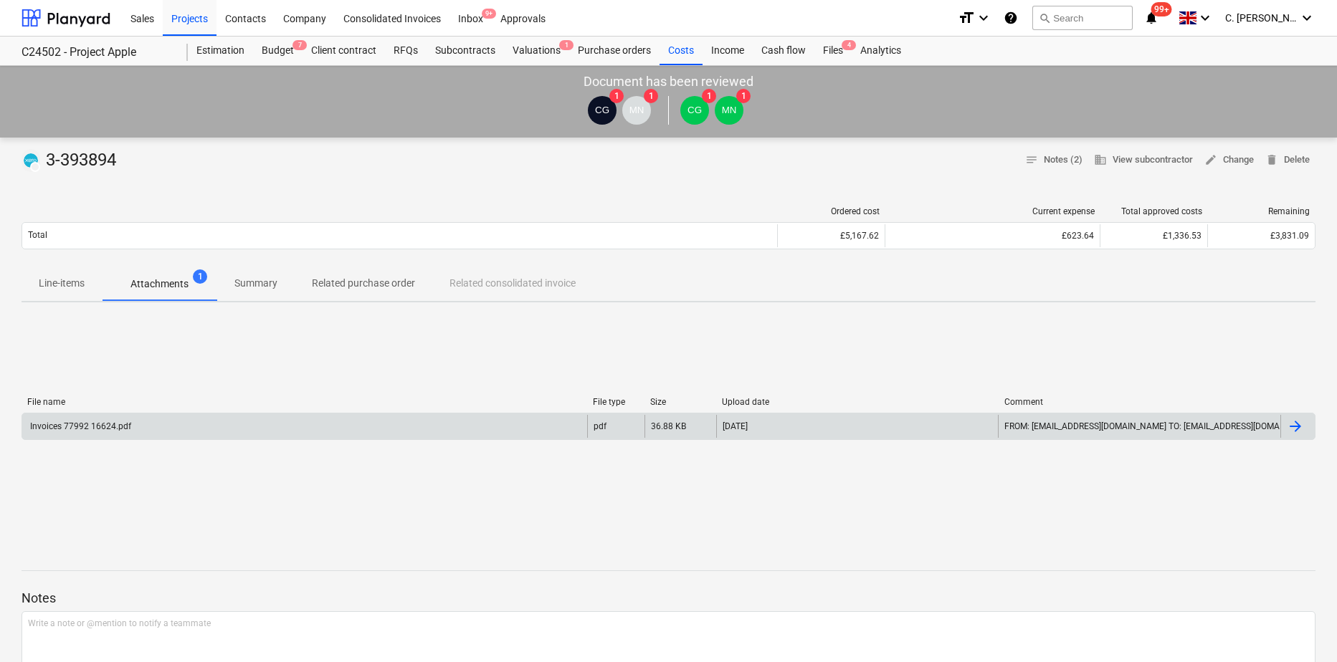
click at [106, 426] on div "Invoices 77992 16624.pdf" at bounding box center [79, 426] width 103 height 10
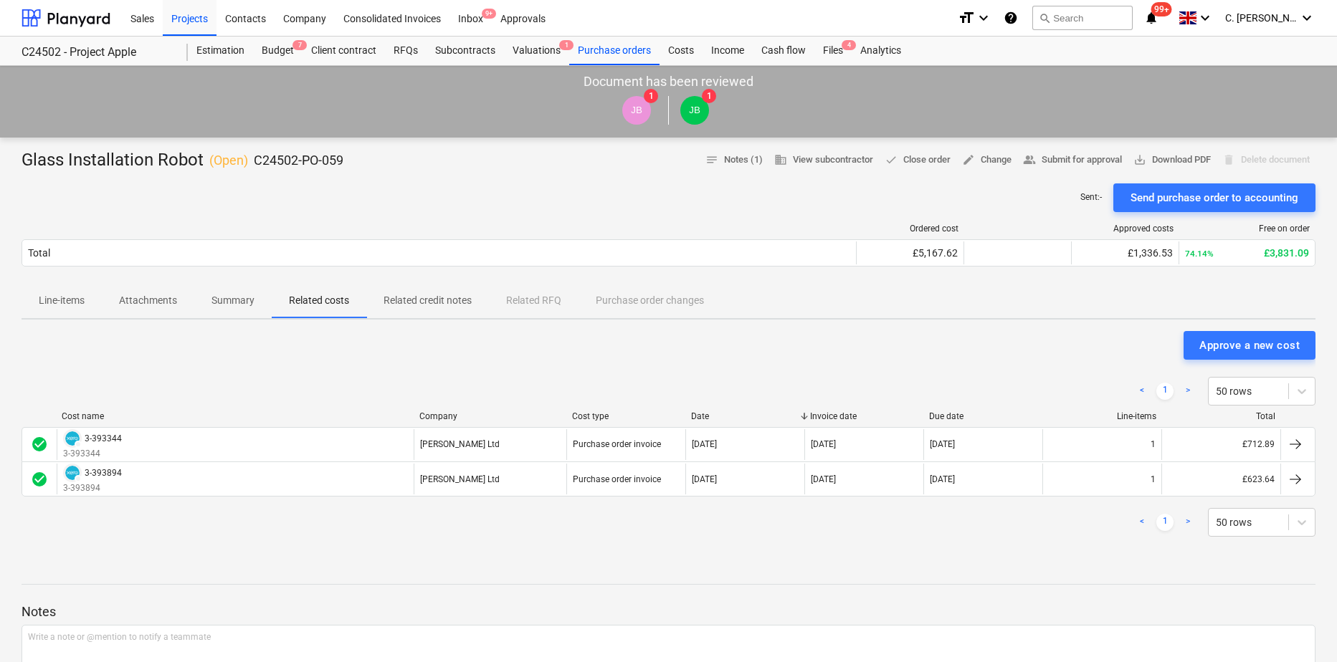
drag, startPoint x: 90, startPoint y: 438, endPoint x: 292, endPoint y: 591, distance: 253.9
drag, startPoint x: 95, startPoint y: 441, endPoint x: 264, endPoint y: 563, distance: 208.3
click at [264, 563] on div "Glass Installation Robot ( Open ) C24502-PO-059 notes Notes (1) business View s…" at bounding box center [668, 538] width 1337 height 800
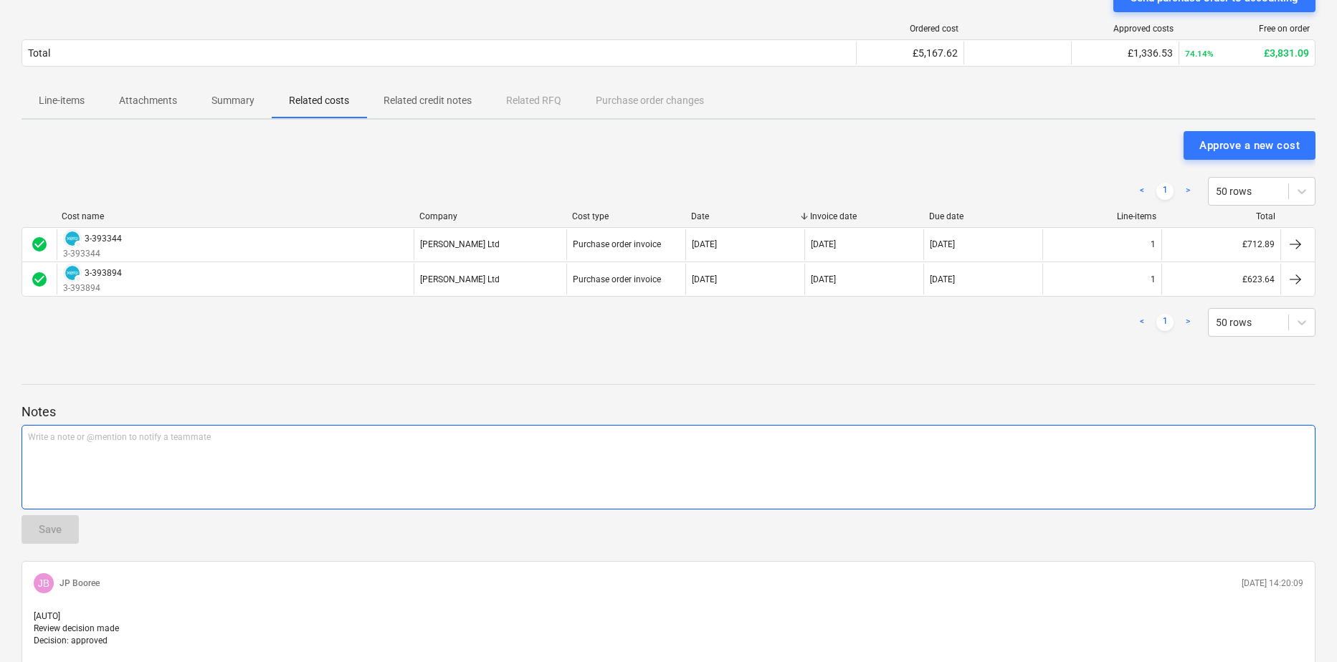
scroll to position [1, 0]
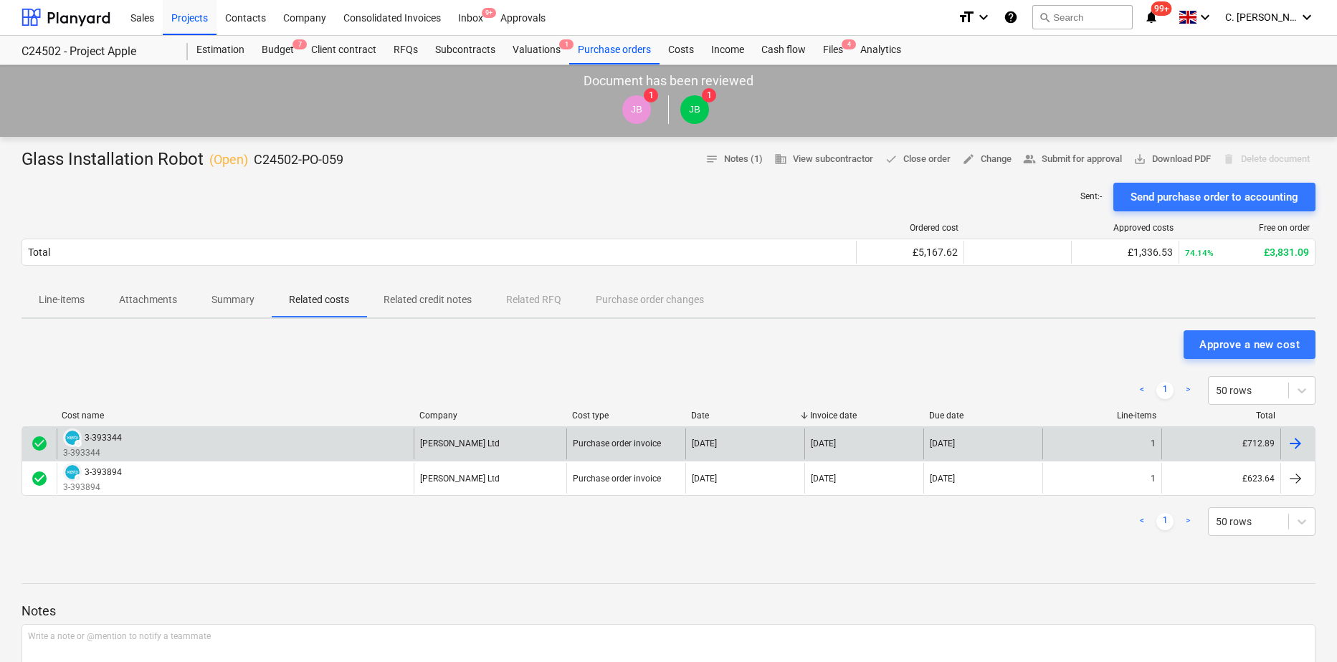
drag, startPoint x: 110, startPoint y: 437, endPoint x: 103, endPoint y: 442, distance: 7.8
click at [103, 442] on div "3-393344" at bounding box center [103, 438] width 37 height 10
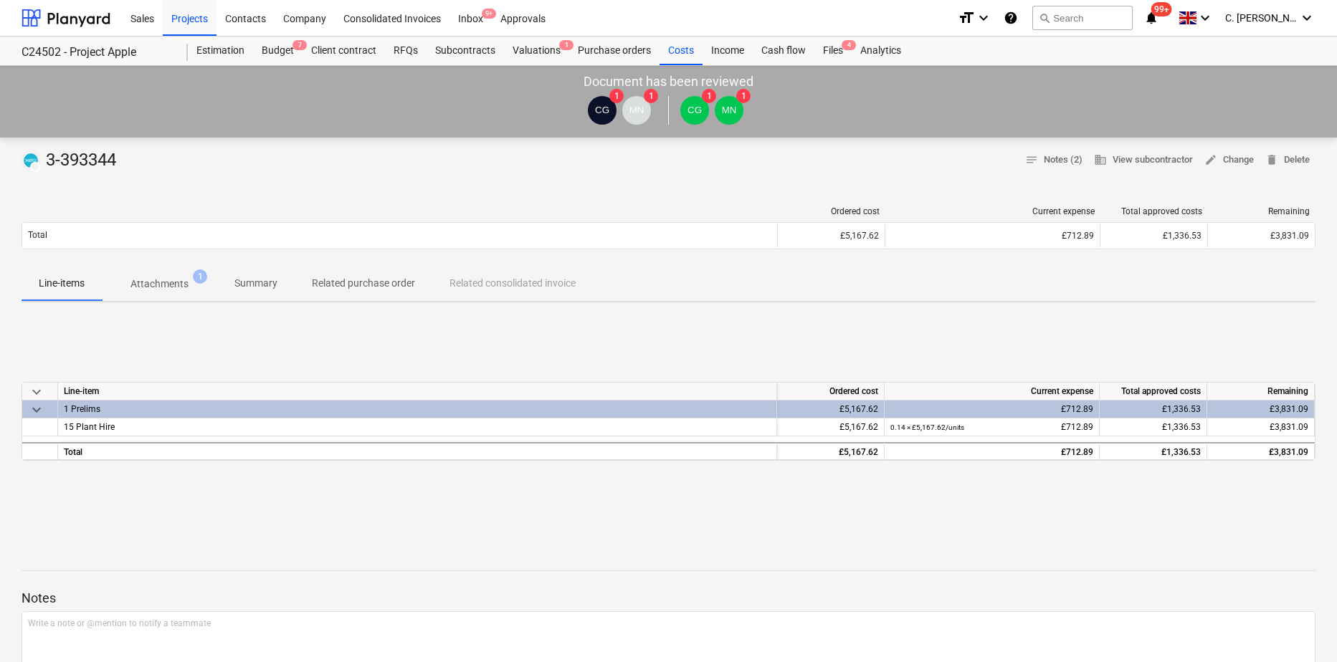
click at [167, 295] on span "Attachments 1" at bounding box center [159, 284] width 115 height 26
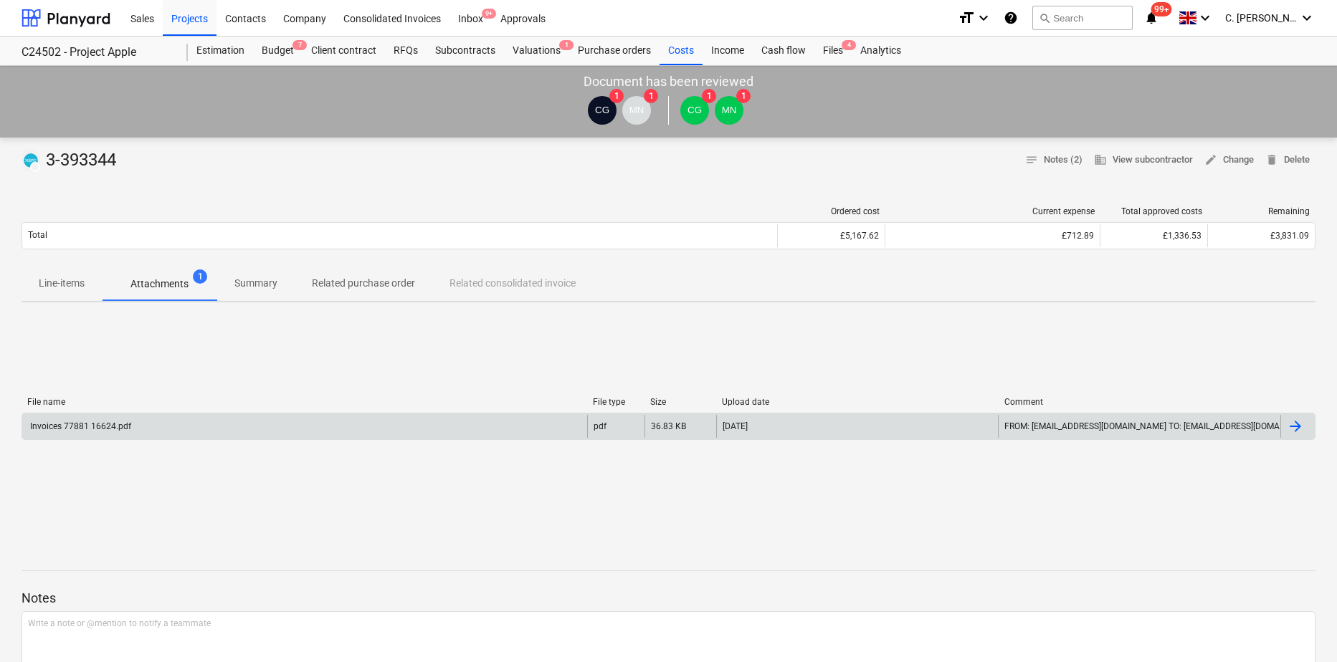
click at [69, 426] on div "Invoices 77881 16624.pdf" at bounding box center [79, 426] width 103 height 10
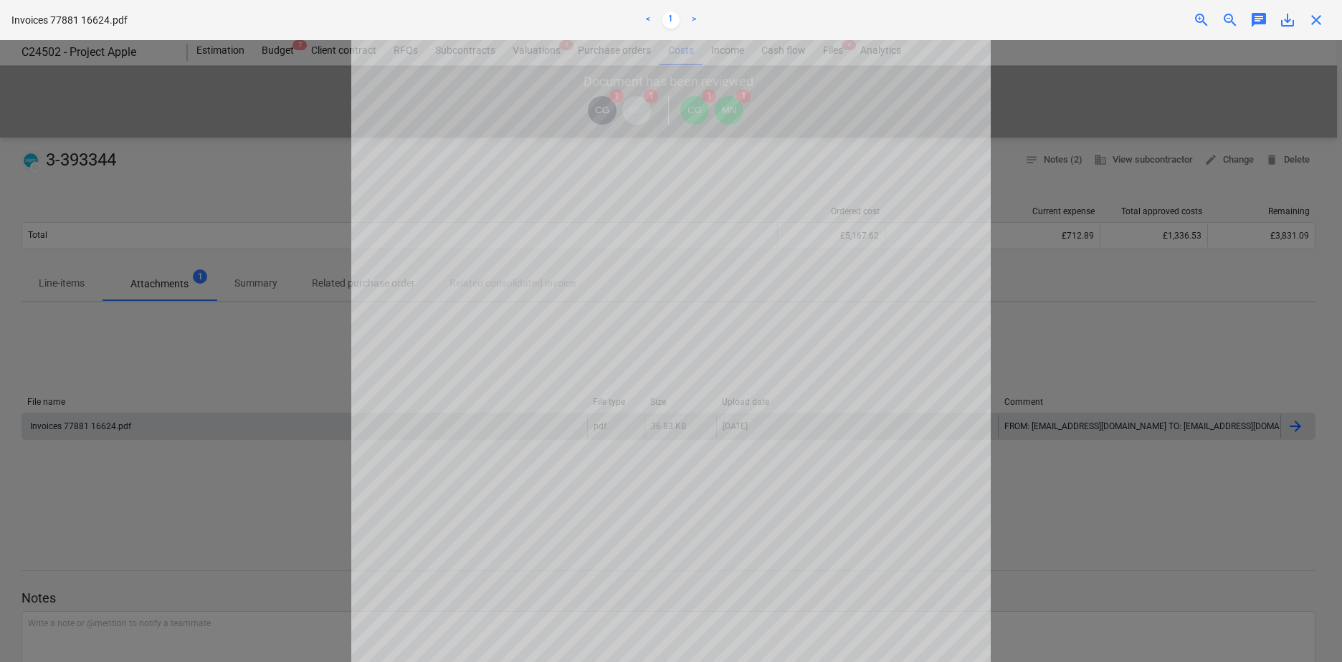
click at [307, 469] on div at bounding box center [671, 351] width 1342 height 622
click at [1317, 23] on span "close" at bounding box center [1315, 19] width 17 height 17
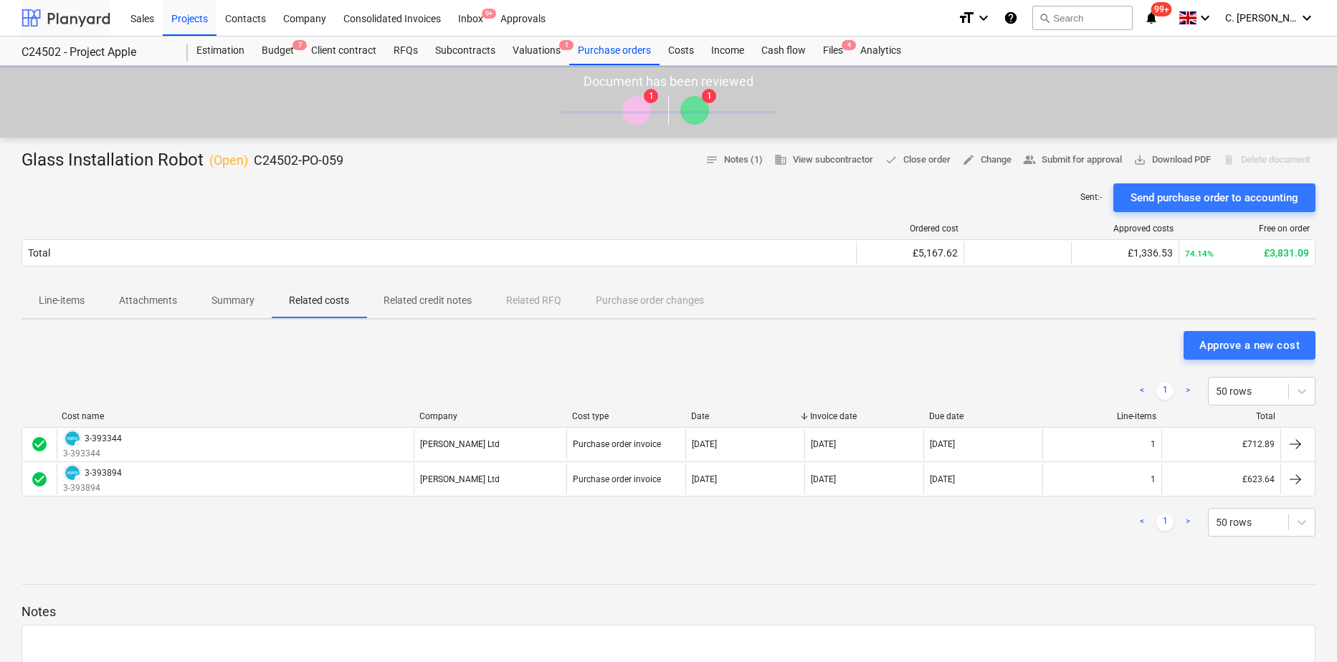
scroll to position [1, 0]
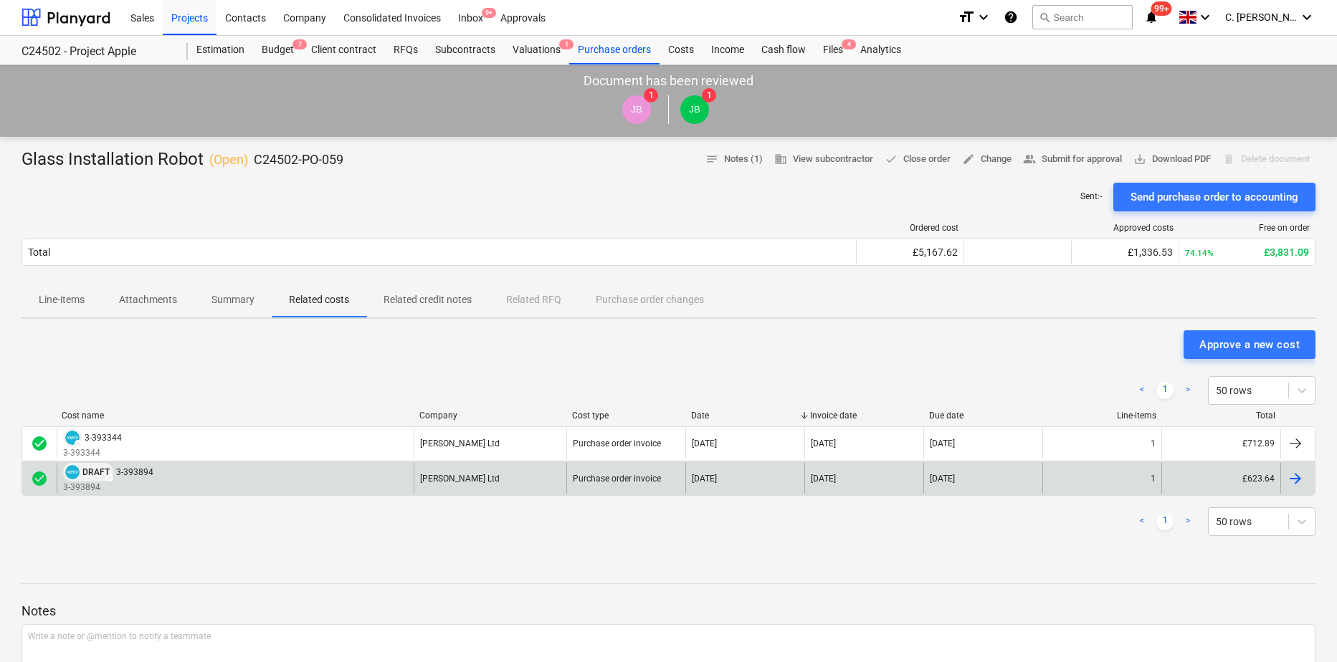
click at [98, 469] on span "DRAFT" at bounding box center [95, 472] width 27 height 9
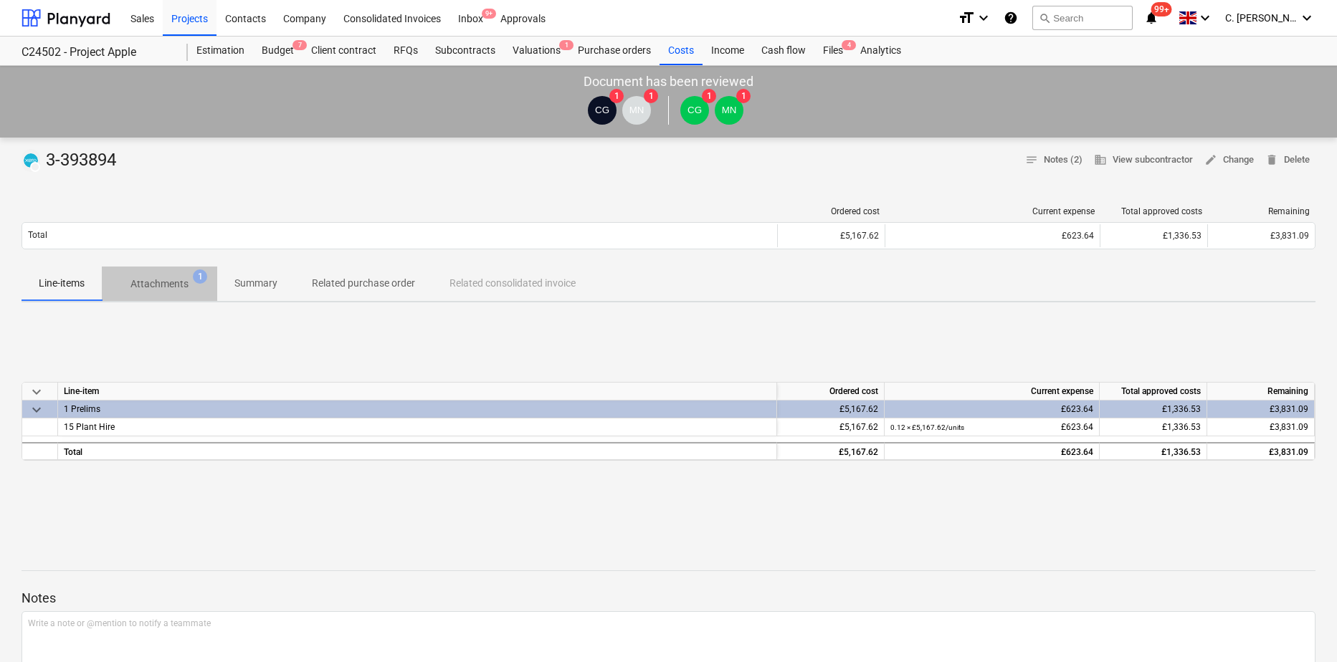
click at [176, 273] on span "Attachments 1" at bounding box center [159, 284] width 115 height 26
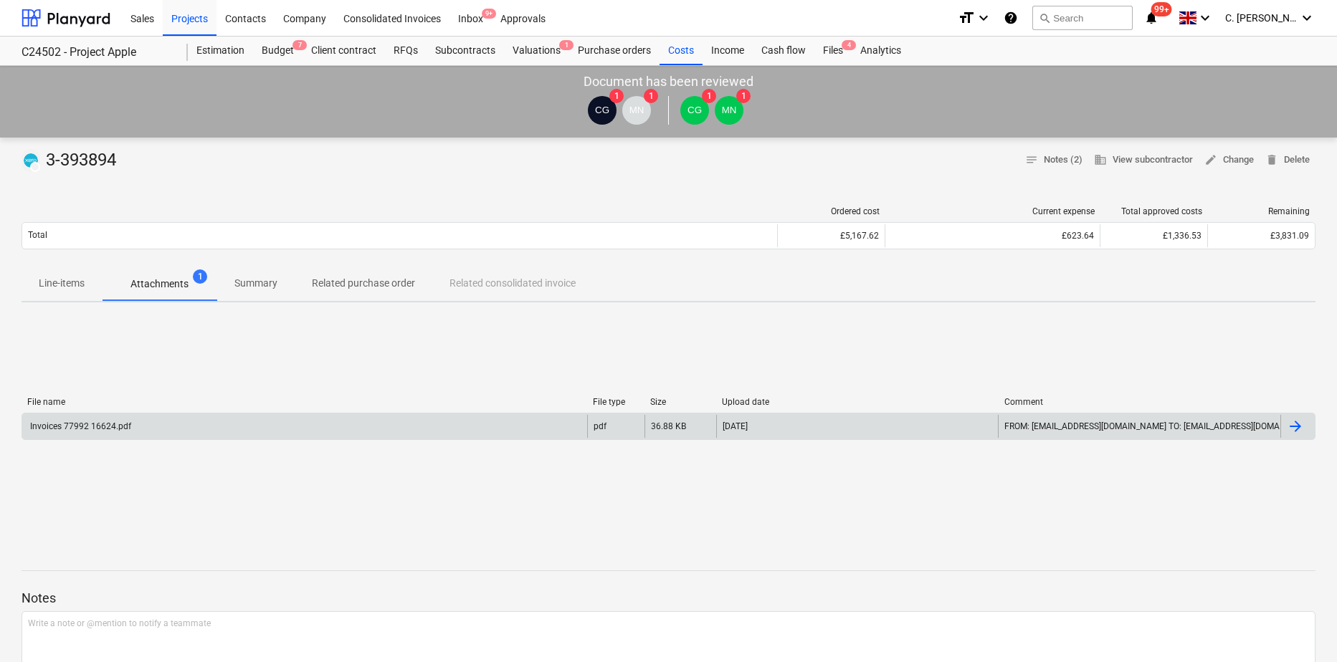
click at [99, 429] on div "Invoices 77992 16624.pdf" at bounding box center [79, 426] width 103 height 10
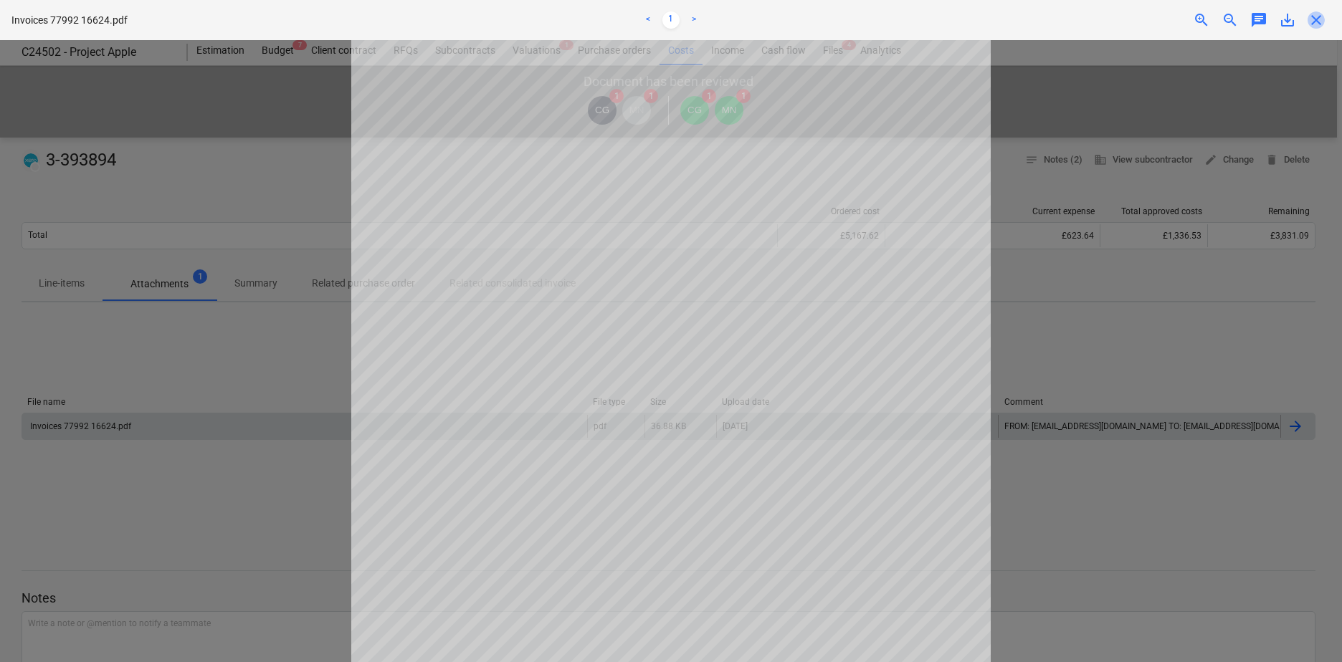
click at [1310, 24] on span "close" at bounding box center [1315, 19] width 17 height 17
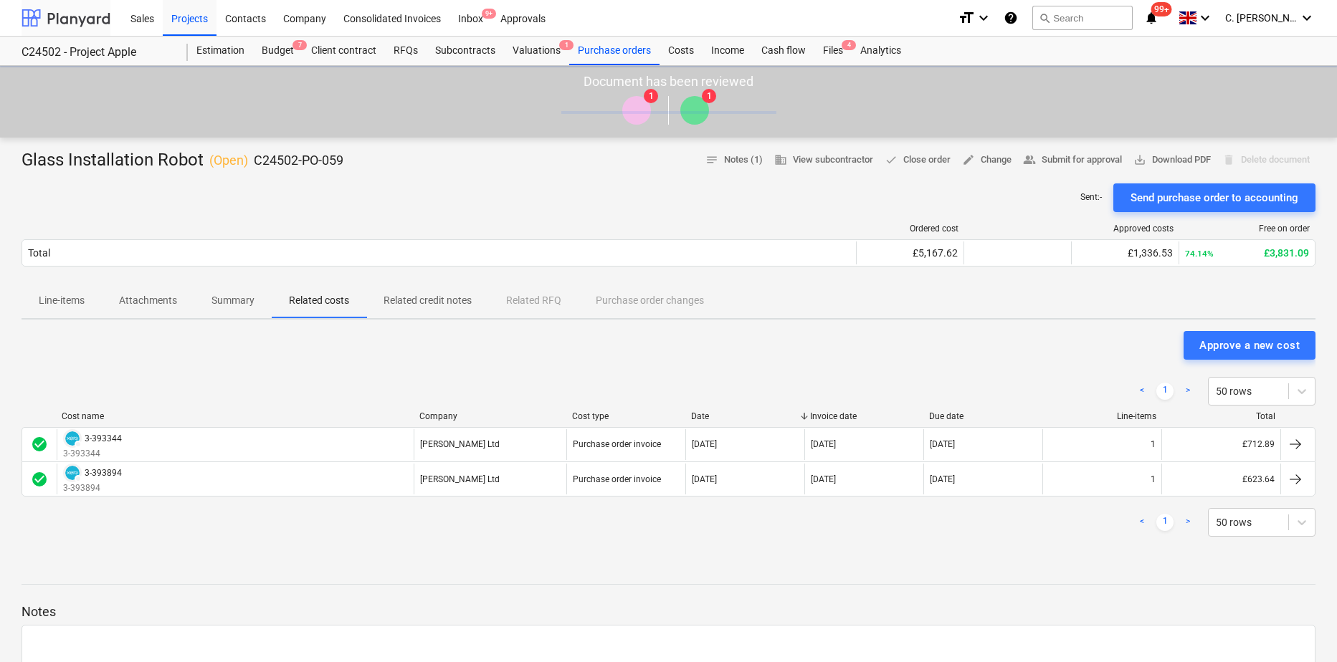
scroll to position [1, 0]
